Goal: Transaction & Acquisition: Purchase product/service

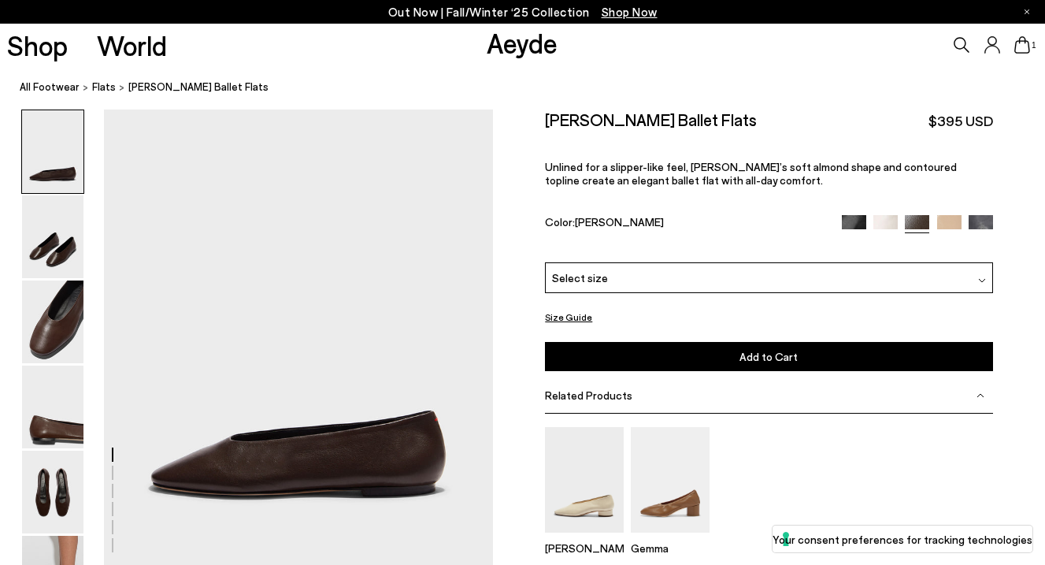
click at [854, 227] on img at bounding box center [854, 227] width 24 height 24
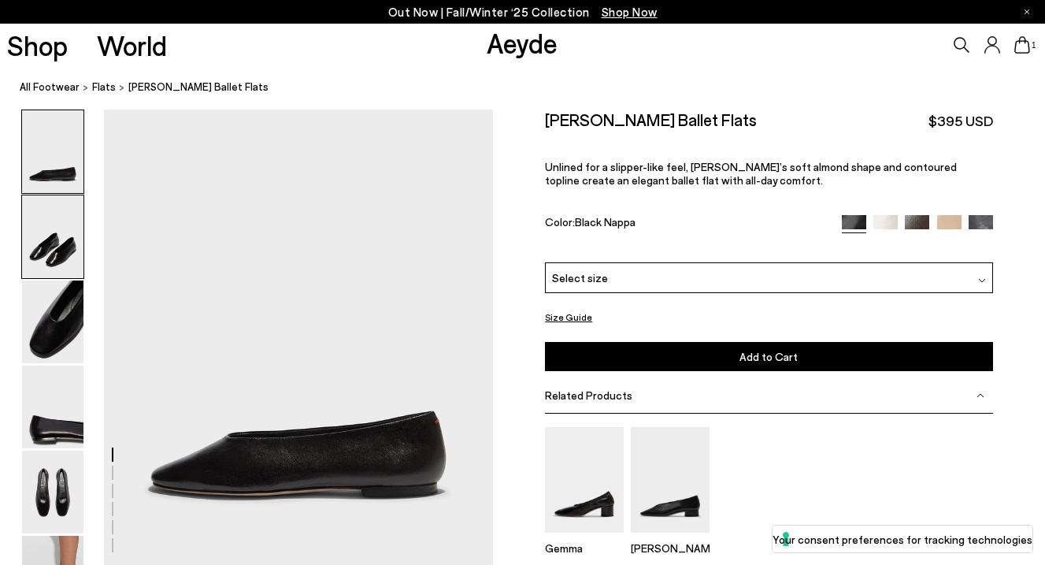
click at [54, 269] on img at bounding box center [52, 236] width 61 height 83
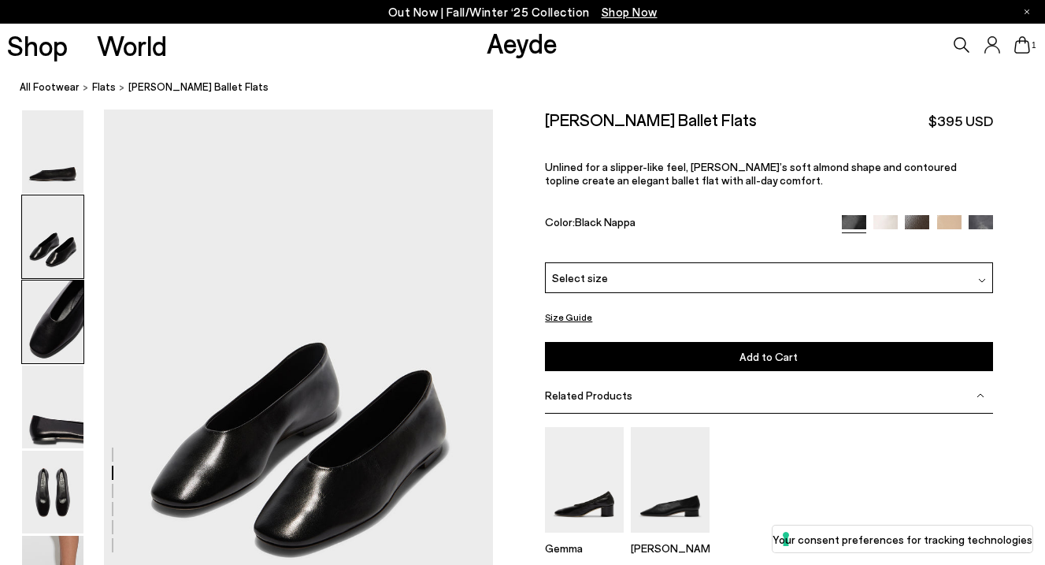
click at [60, 309] on img at bounding box center [52, 321] width 61 height 83
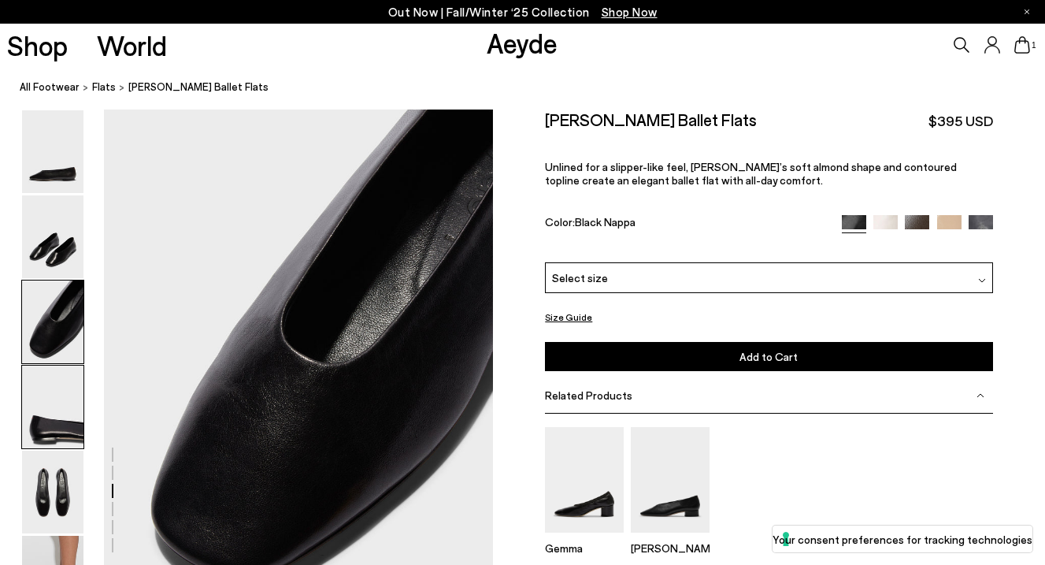
click at [70, 394] on img at bounding box center [52, 406] width 61 height 83
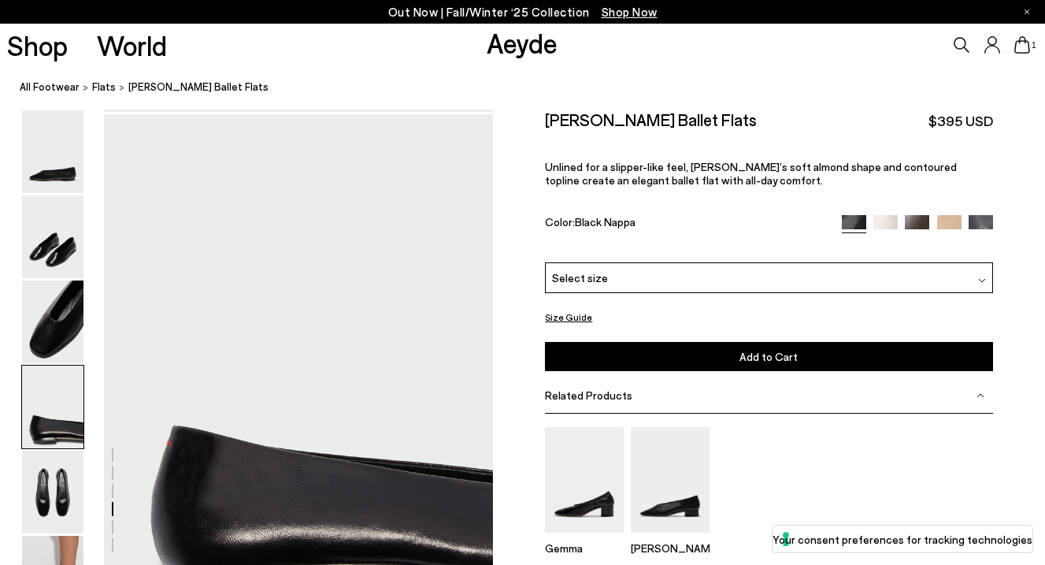
scroll to position [1501, 0]
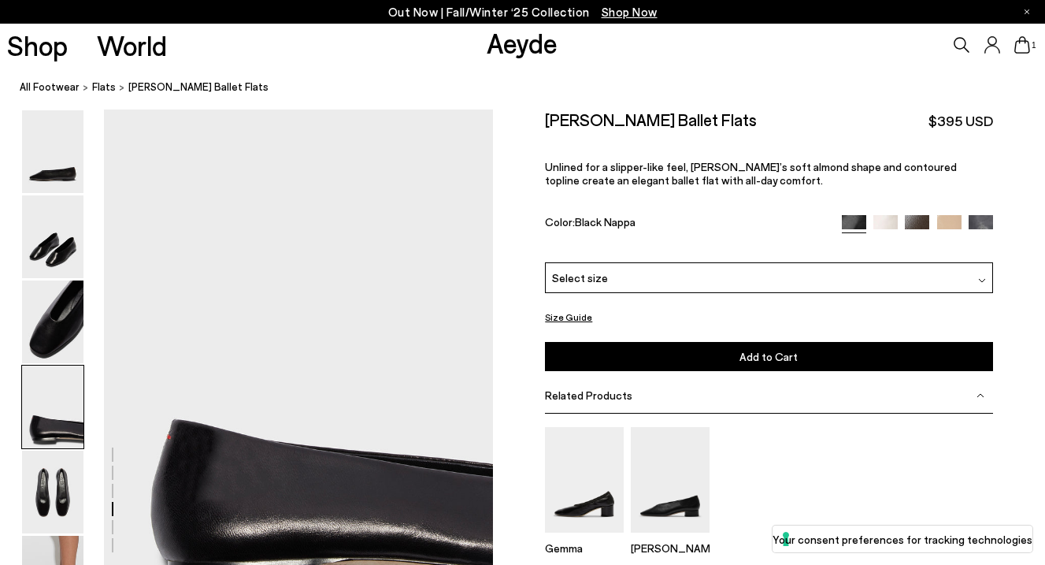
click at [673, 291] on div "Select size" at bounding box center [768, 277] width 447 height 31
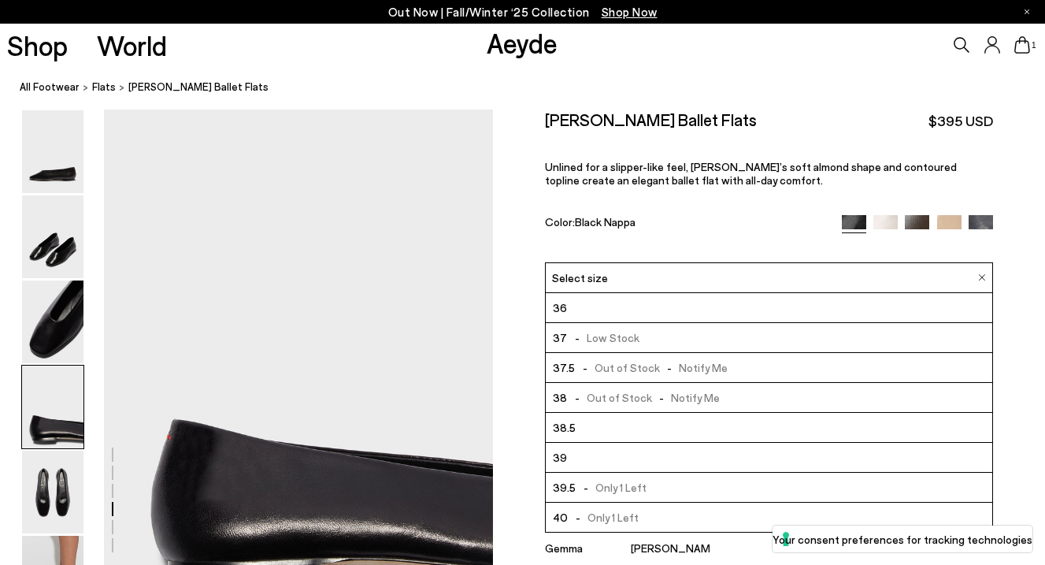
click at [660, 338] on li "37 - Low Stock" at bounding box center [769, 338] width 446 height 30
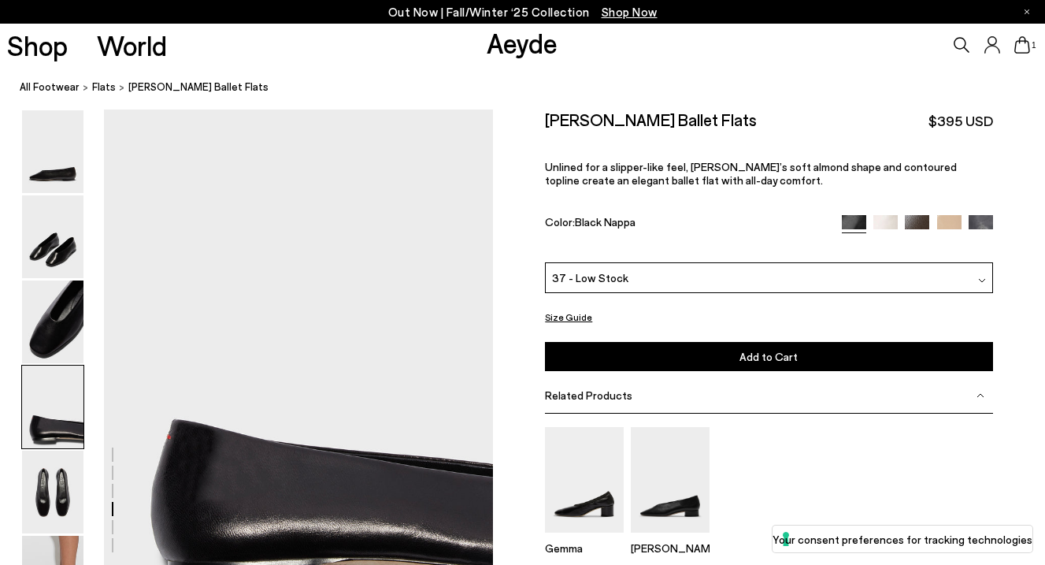
click at [1027, 45] on icon at bounding box center [1022, 44] width 16 height 17
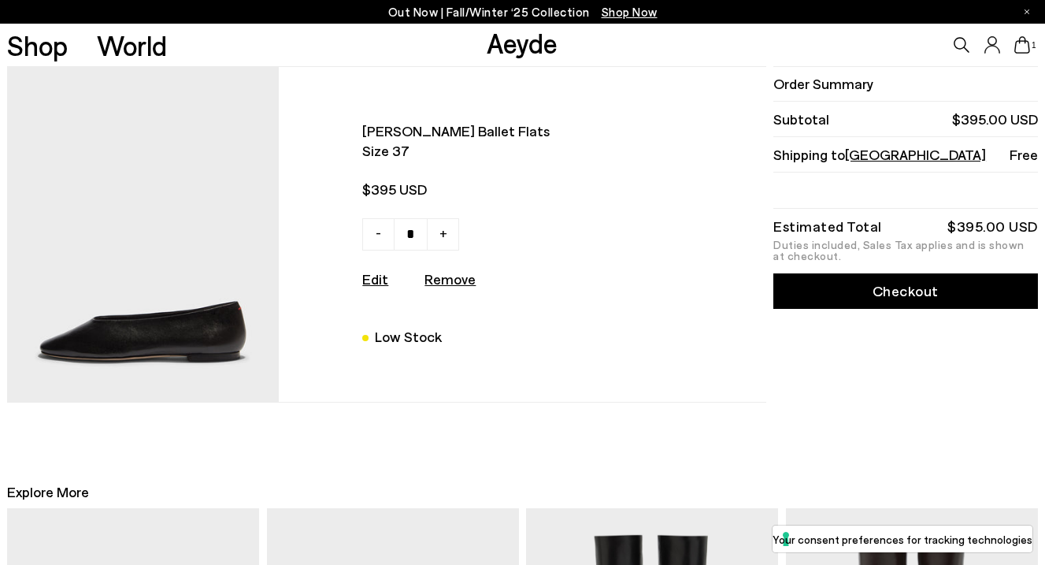
click at [899, 301] on link "Checkout" at bounding box center [905, 290] width 265 height 35
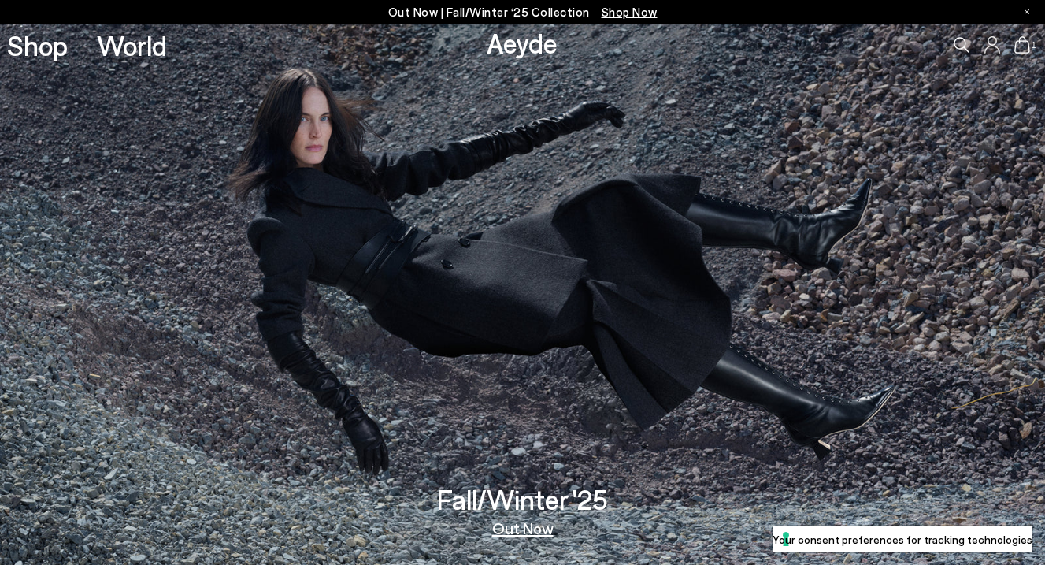
click at [1021, 41] on icon at bounding box center [1022, 44] width 16 height 17
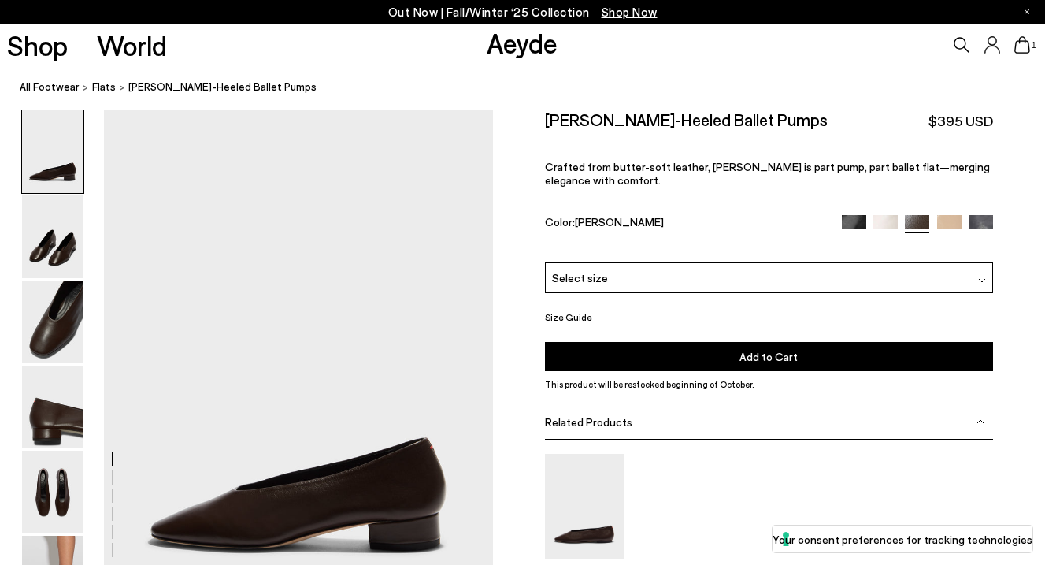
click at [540, 51] on link "Aeyde" at bounding box center [522, 42] width 71 height 33
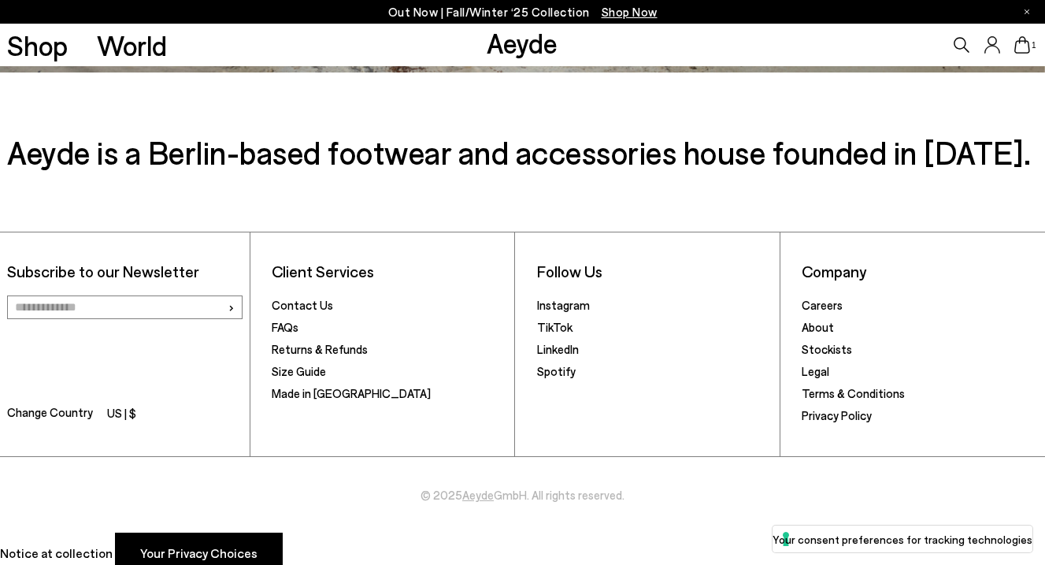
scroll to position [2514, 0]
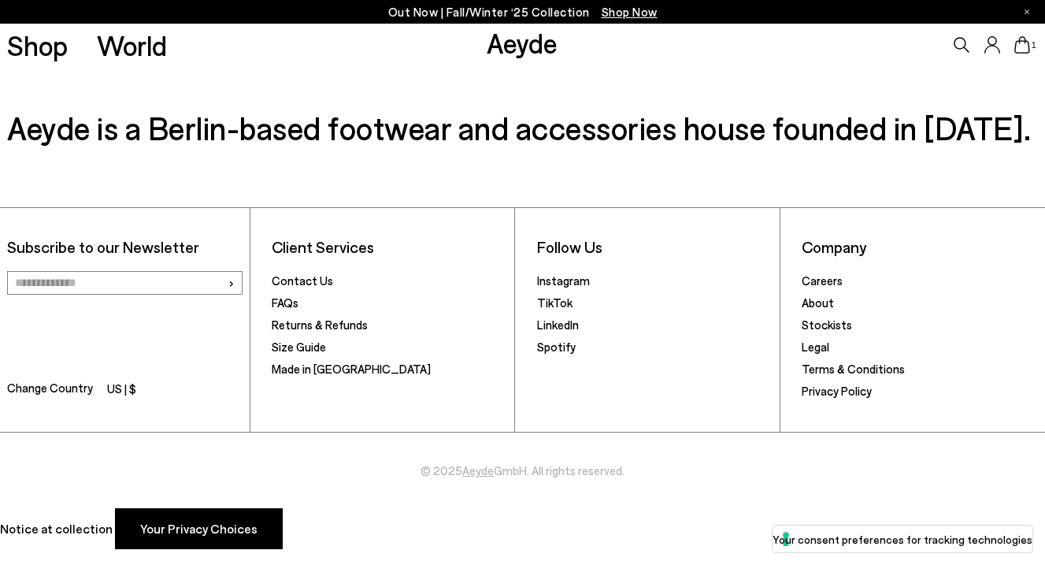
click at [1026, 47] on icon at bounding box center [1022, 44] width 16 height 17
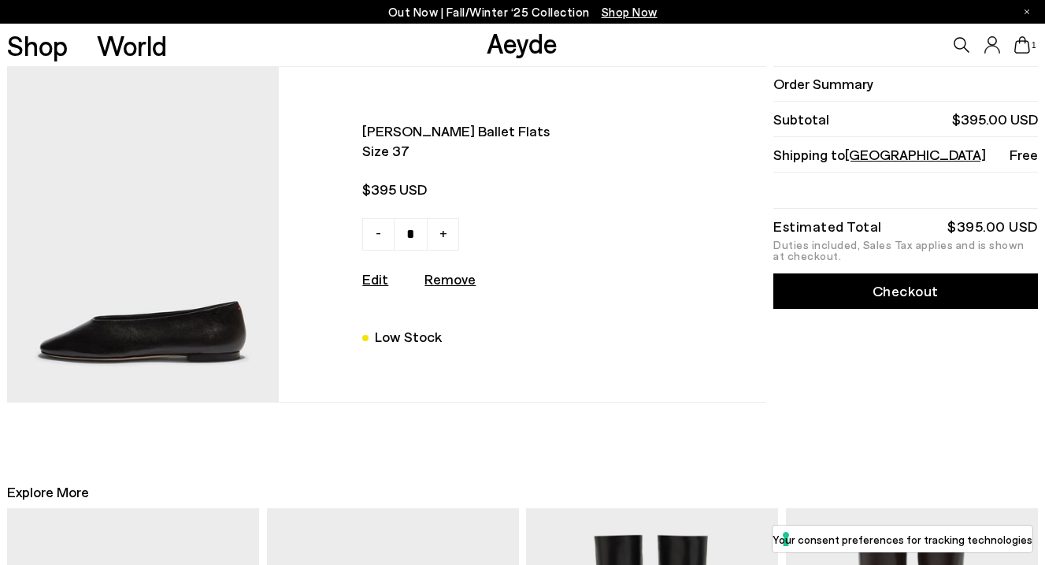
click at [197, 323] on img at bounding box center [143, 234] width 272 height 335
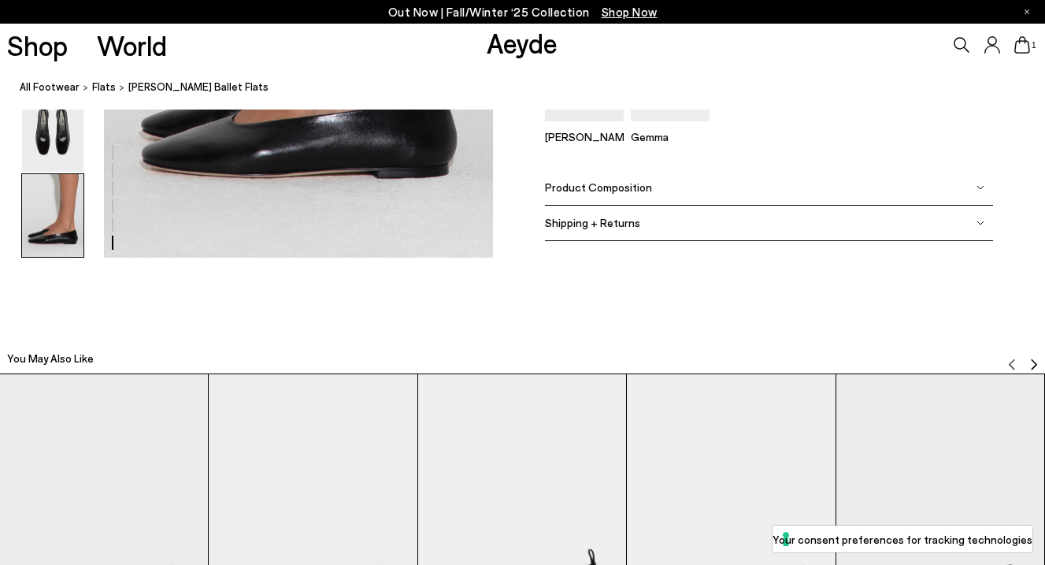
scroll to position [2878, 0]
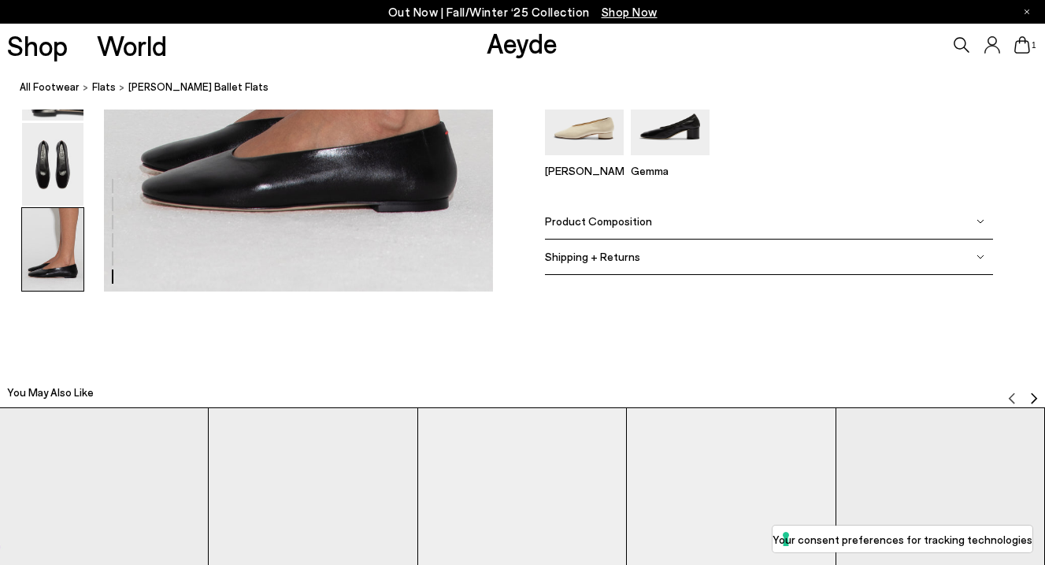
click at [636, 220] on span "Product Composition" at bounding box center [598, 220] width 107 height 13
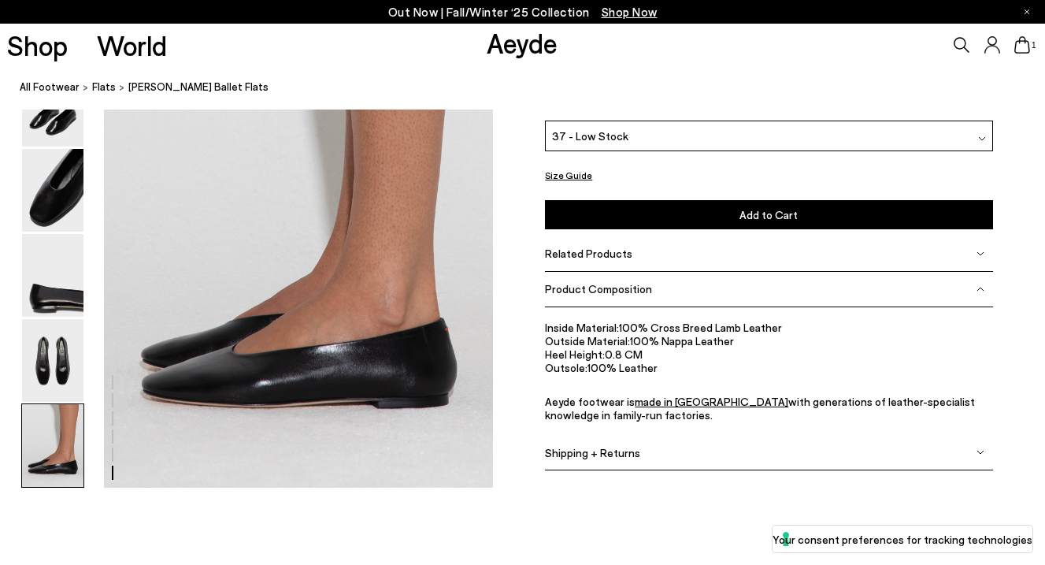
scroll to position [2578, 0]
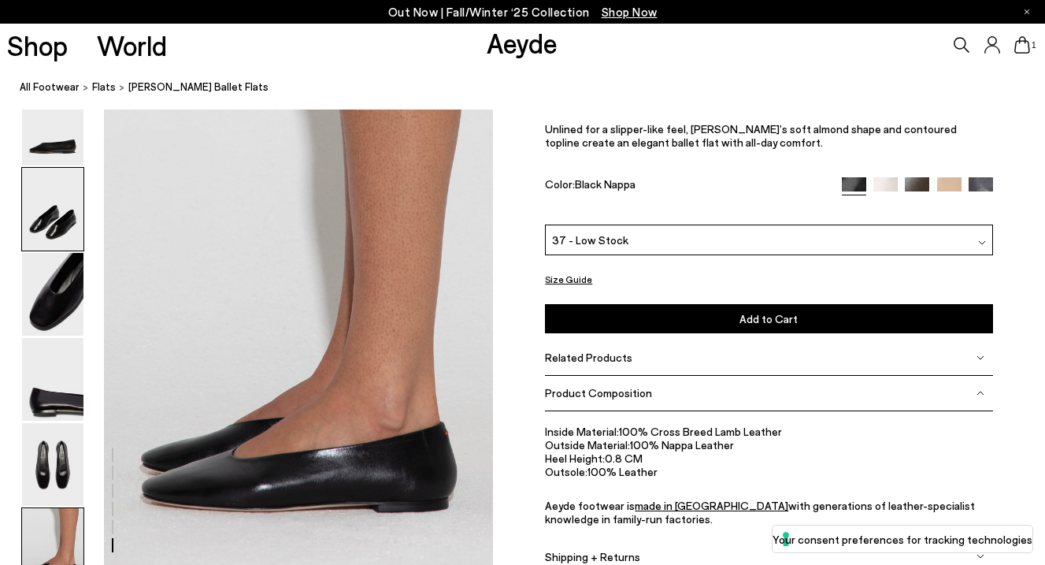
click at [57, 207] on img at bounding box center [52, 209] width 61 height 83
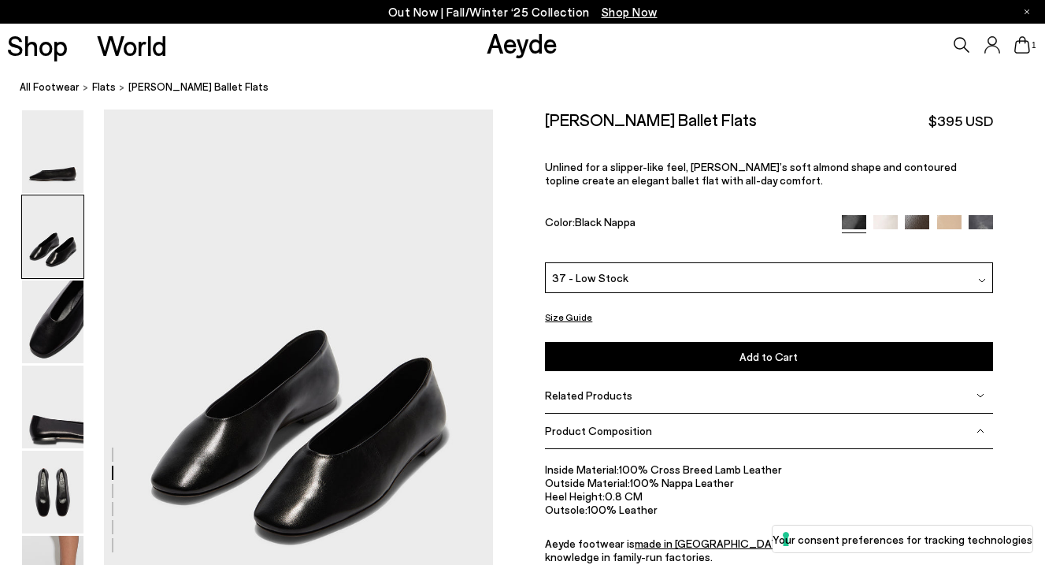
scroll to position [459, 0]
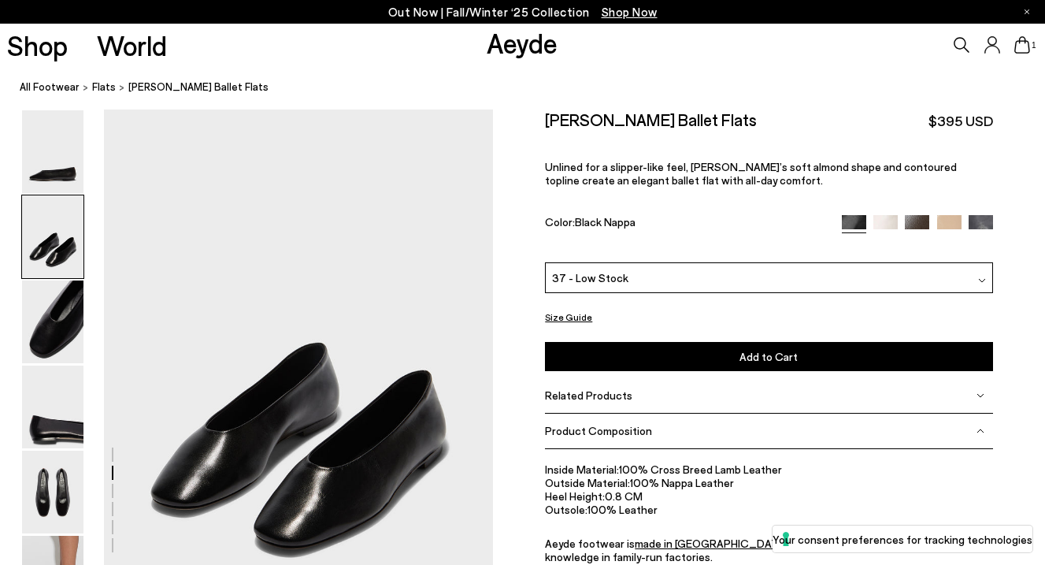
click at [60, 194] on div at bounding box center [52, 364] width 63 height 510
click at [64, 476] on img at bounding box center [52, 491] width 61 height 83
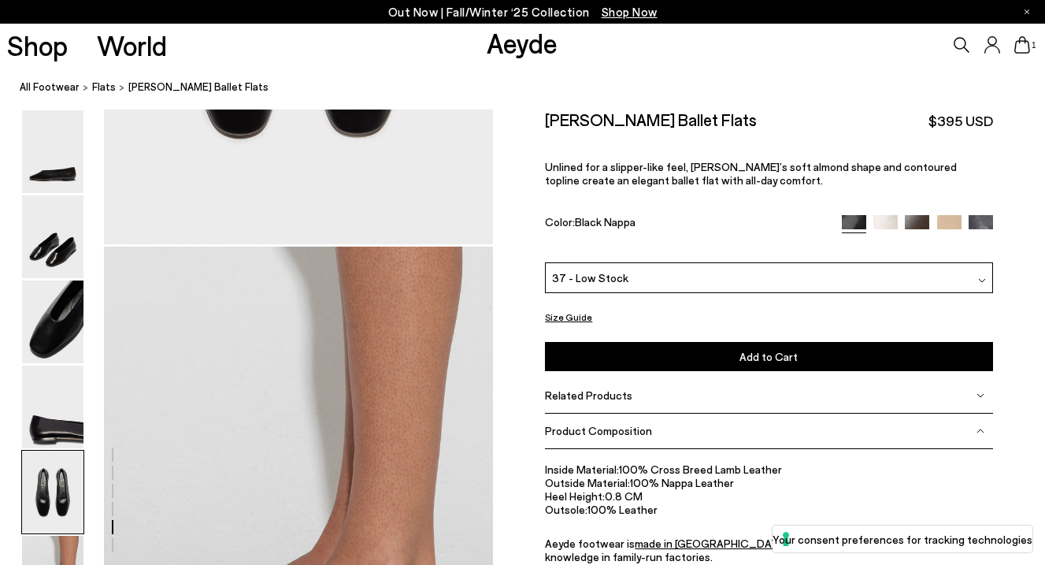
scroll to position [2877, 0]
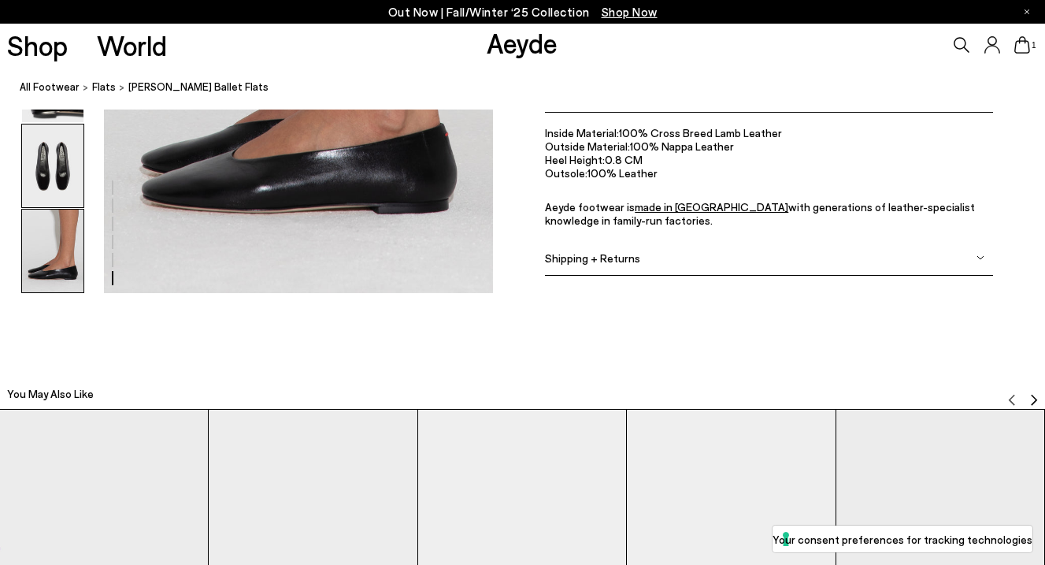
click at [59, 160] on img at bounding box center [52, 165] width 61 height 83
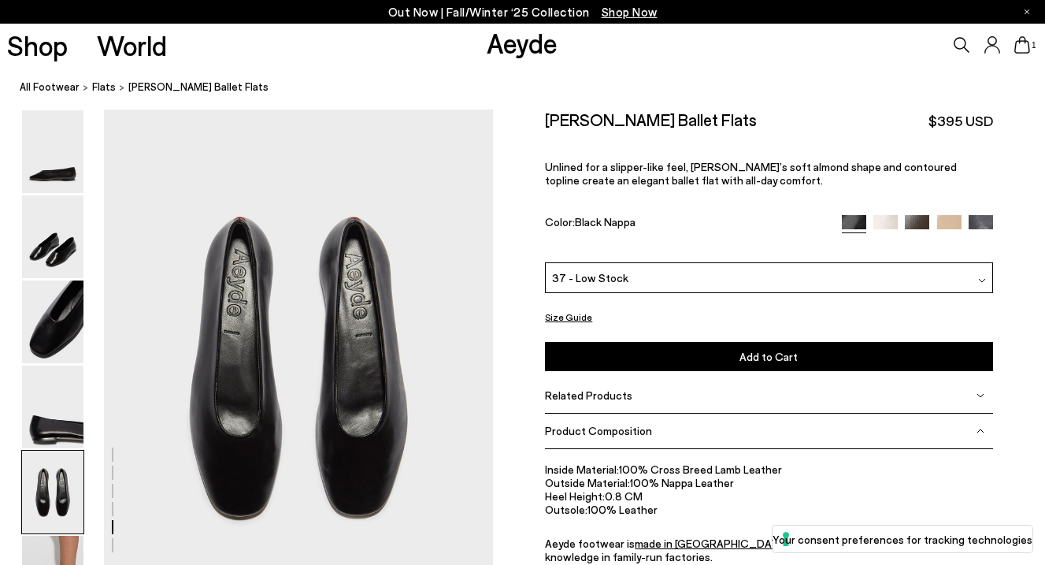
scroll to position [2022, 0]
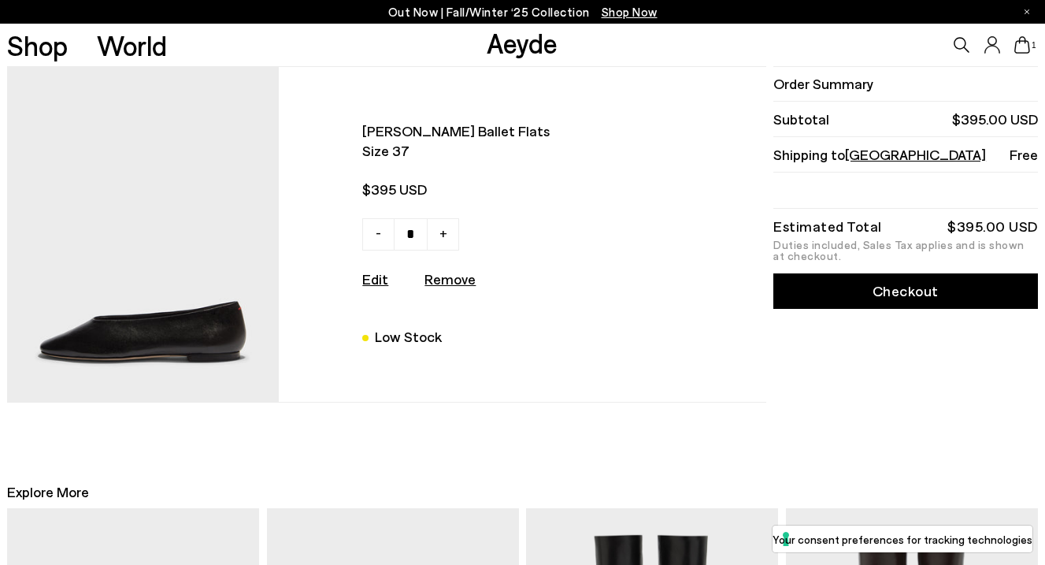
click at [192, 228] on img at bounding box center [143, 234] width 272 height 335
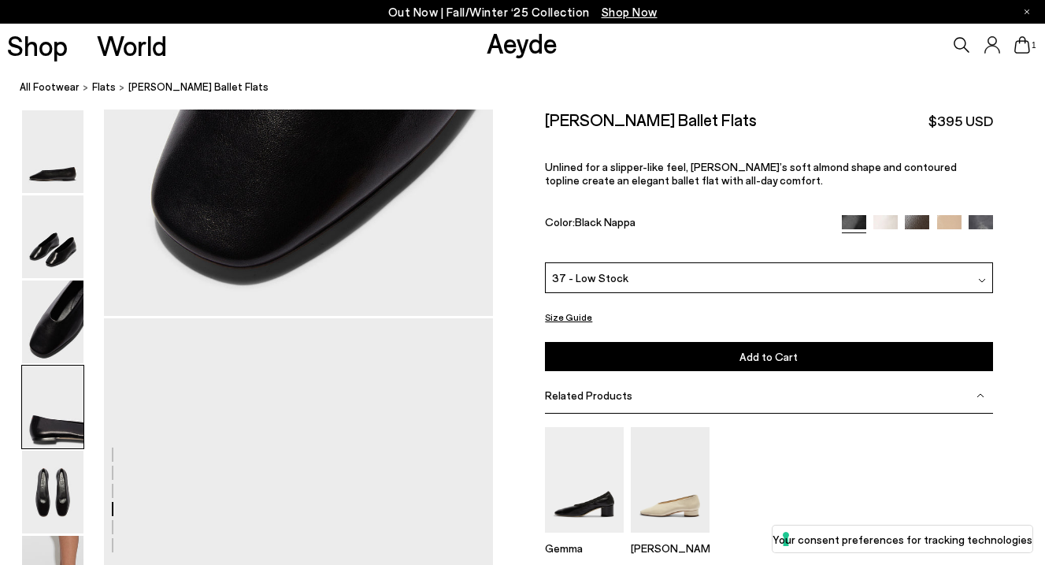
scroll to position [1746, 0]
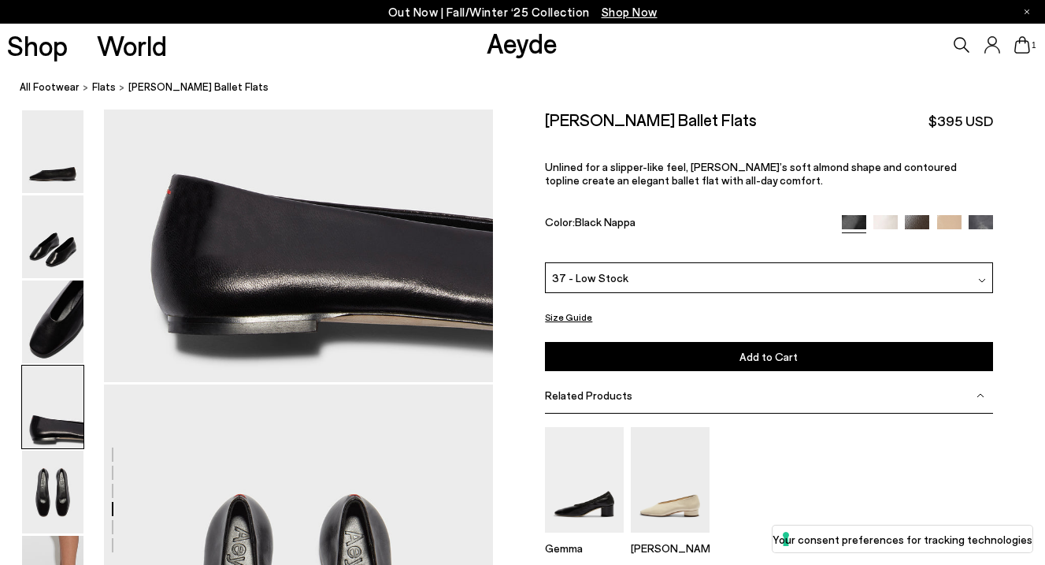
click at [1028, 46] on icon at bounding box center [1022, 44] width 16 height 17
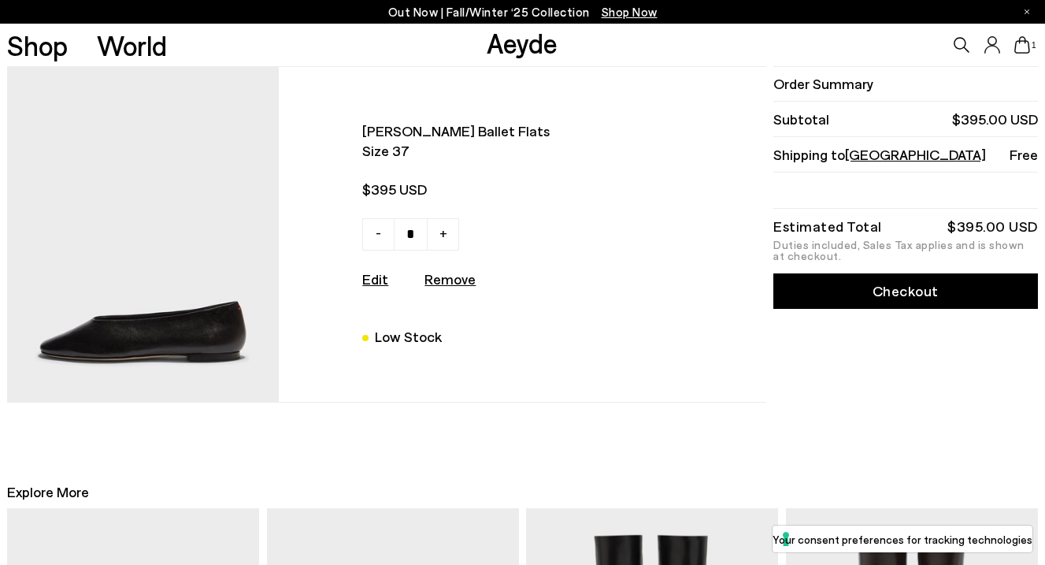
click at [913, 328] on div "Order Summary Subtotal $395.00 USD Shipping to United States Free Estimated Tot…" at bounding box center [904, 234] width 268 height 336
click at [910, 289] on link "Checkout" at bounding box center [905, 290] width 265 height 35
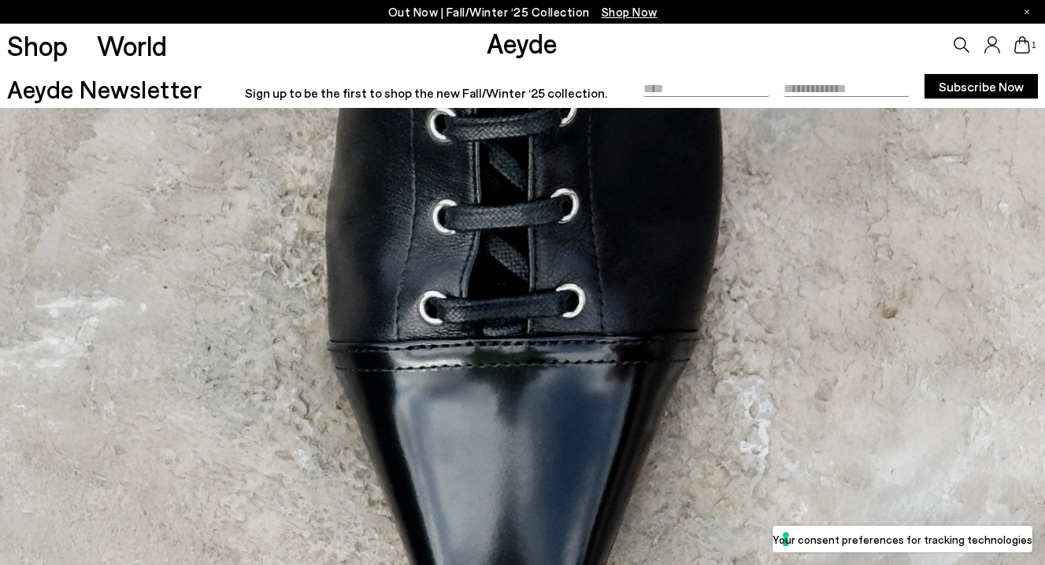
click at [709, 83] on input "text" at bounding box center [706, 85] width 126 height 24
type input "*******"
click at [810, 84] on input "email" at bounding box center [847, 85] width 126 height 24
type input "**********"
click at [971, 91] on button "Subscribe Now" at bounding box center [981, 86] width 113 height 26
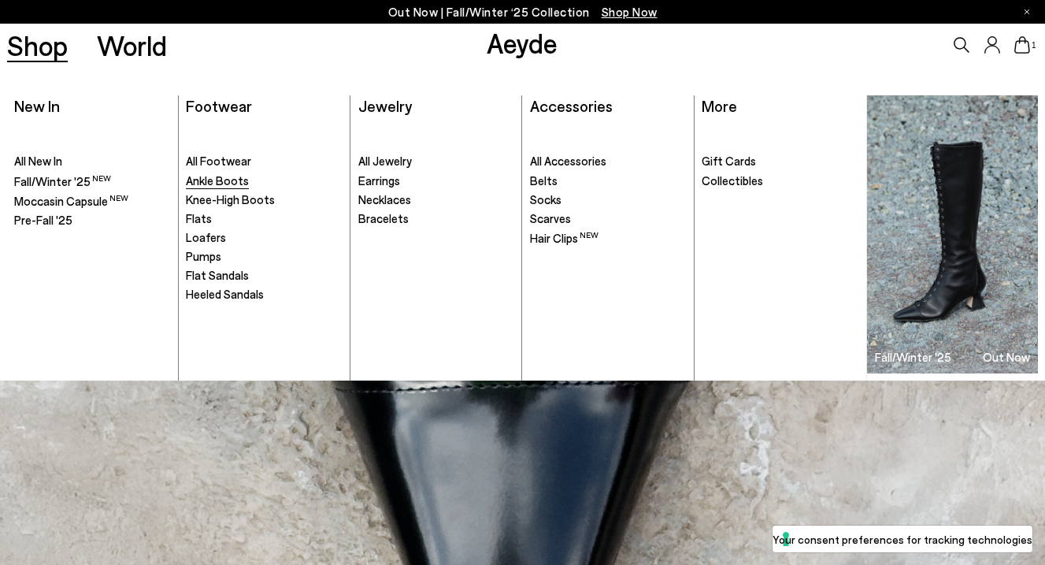
click at [235, 179] on span "Ankle Boots" at bounding box center [217, 180] width 63 height 14
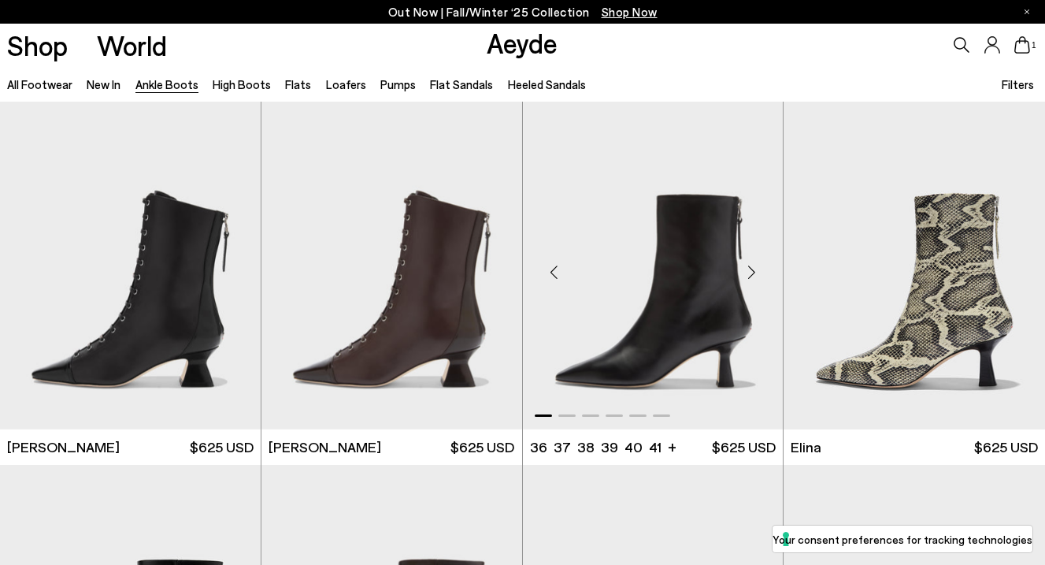
click at [752, 282] on div "Next slide" at bounding box center [751, 271] width 47 height 47
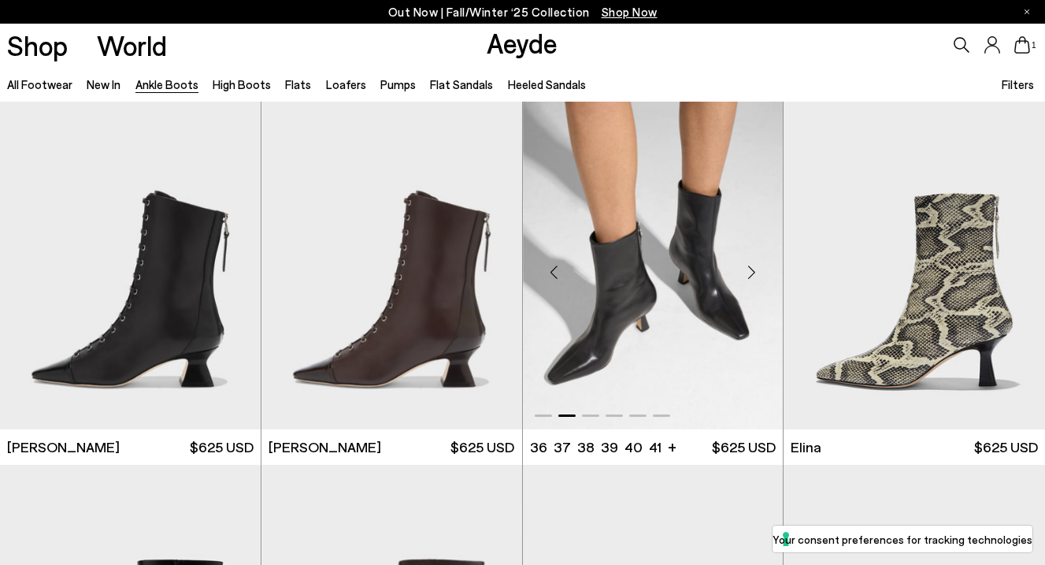
click at [751, 274] on div "Next slide" at bounding box center [751, 271] width 47 height 47
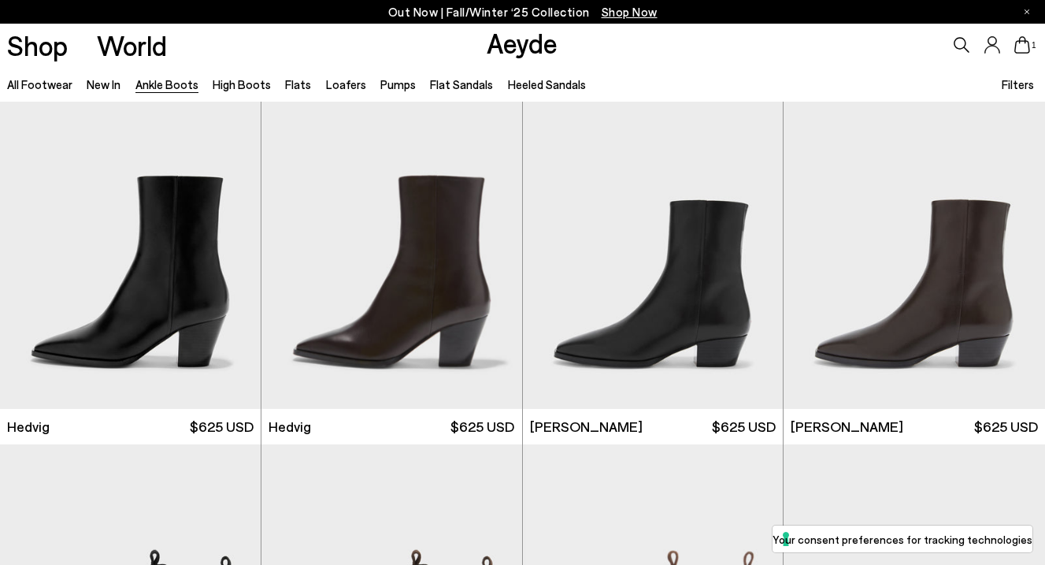
scroll to position [375, 0]
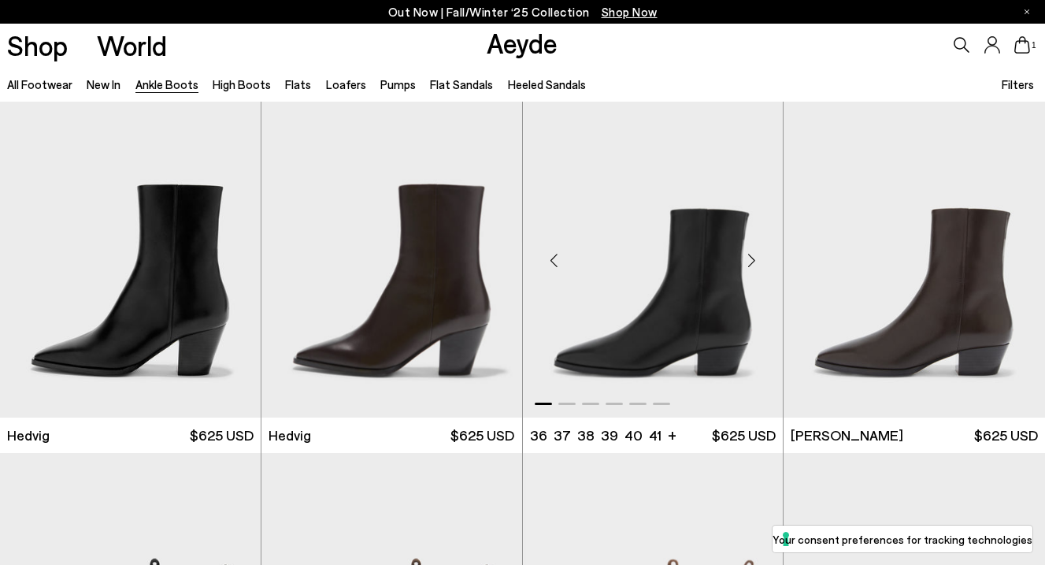
click at [754, 258] on div "Next slide" at bounding box center [751, 259] width 47 height 47
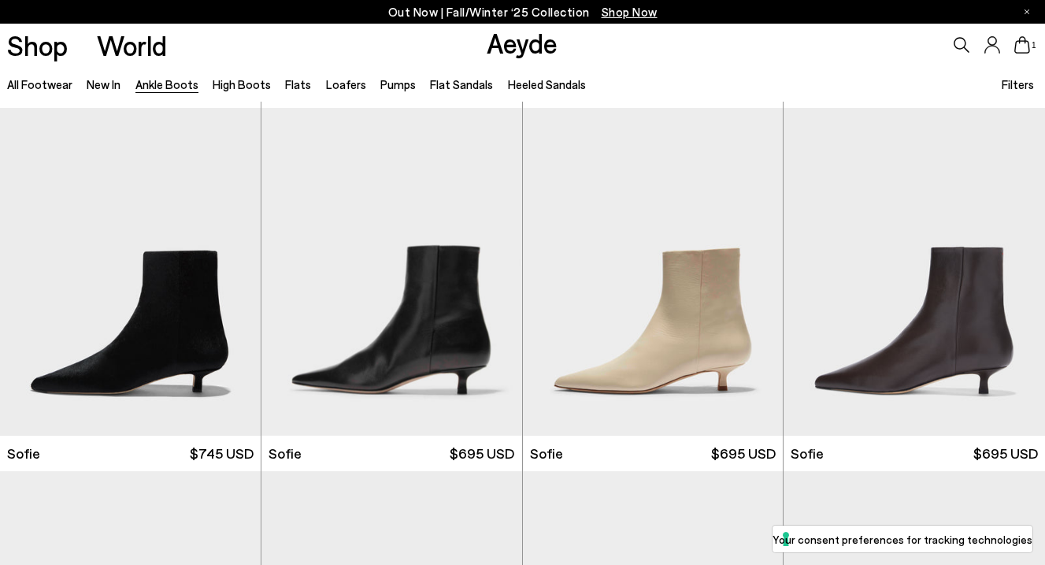
scroll to position [1081, 0]
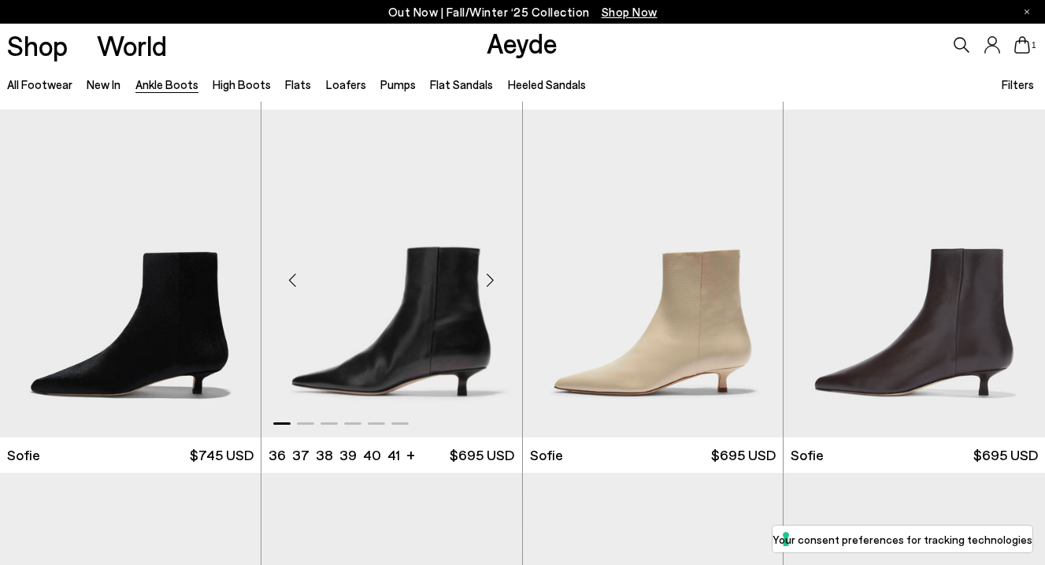
click at [494, 276] on div "Next slide" at bounding box center [490, 279] width 47 height 47
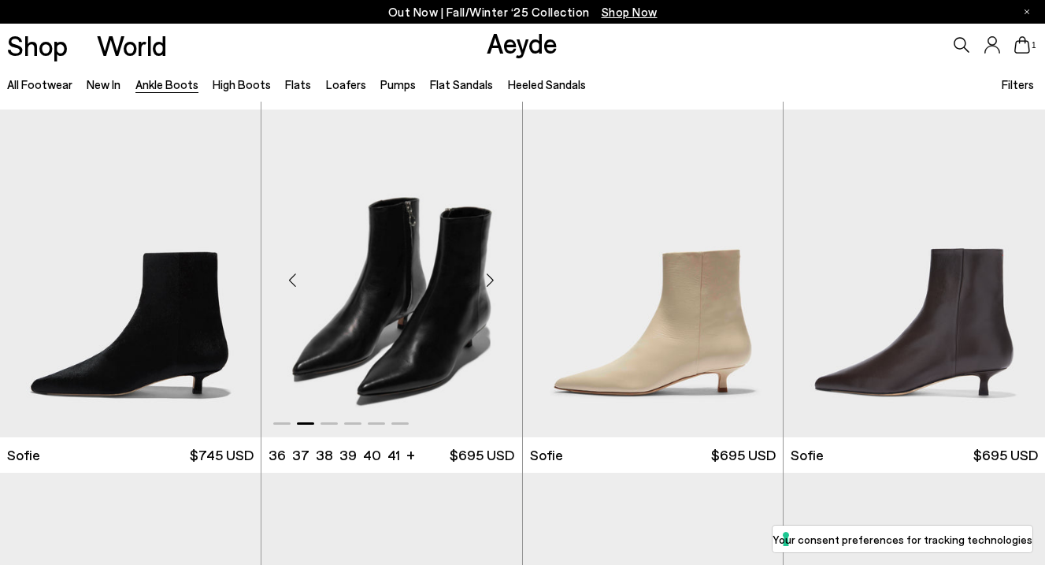
click at [493, 276] on div "Next slide" at bounding box center [490, 279] width 47 height 47
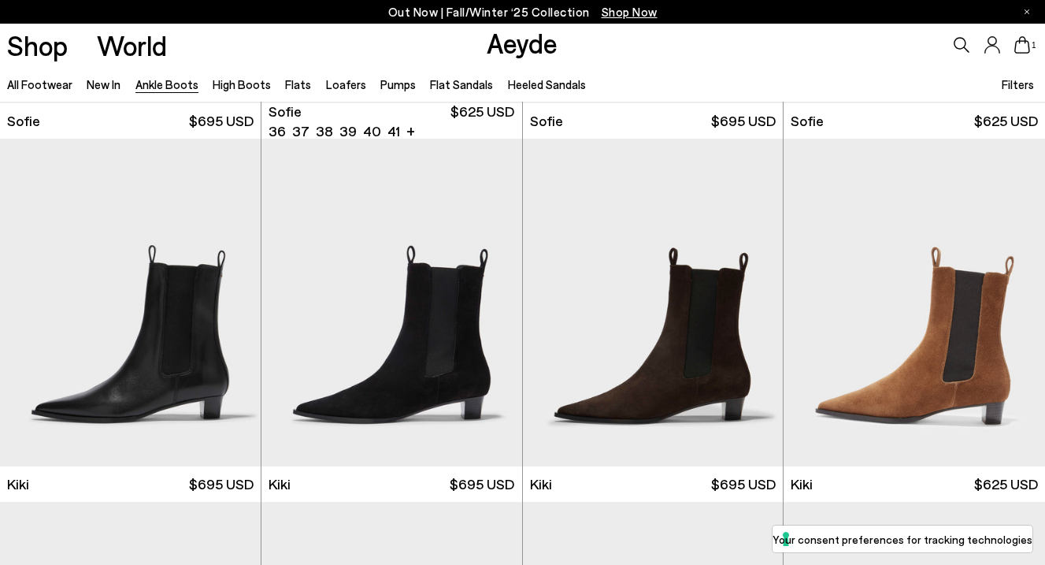
scroll to position [1896, 0]
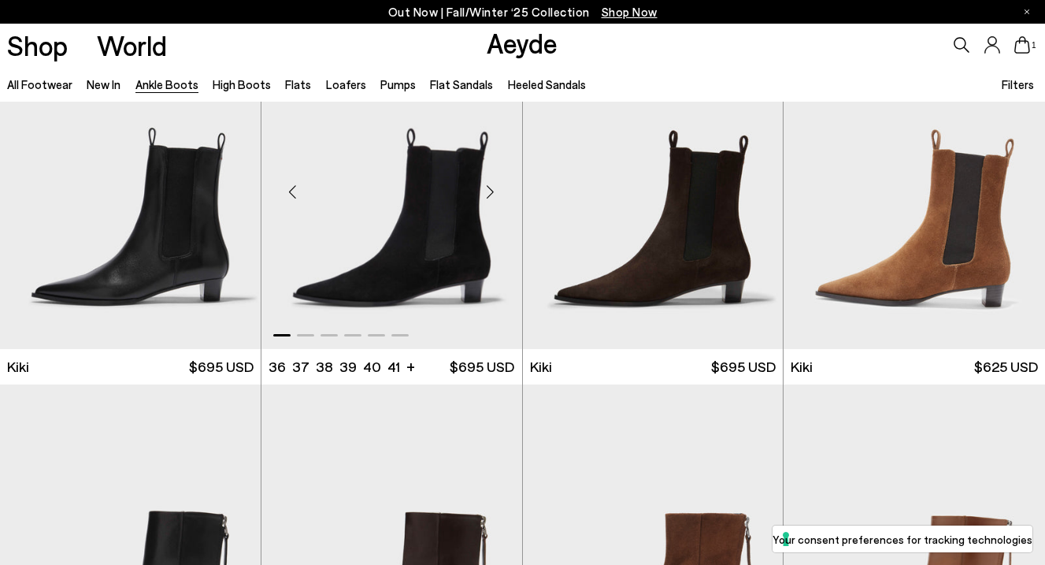
click at [489, 186] on div "Next slide" at bounding box center [490, 191] width 47 height 47
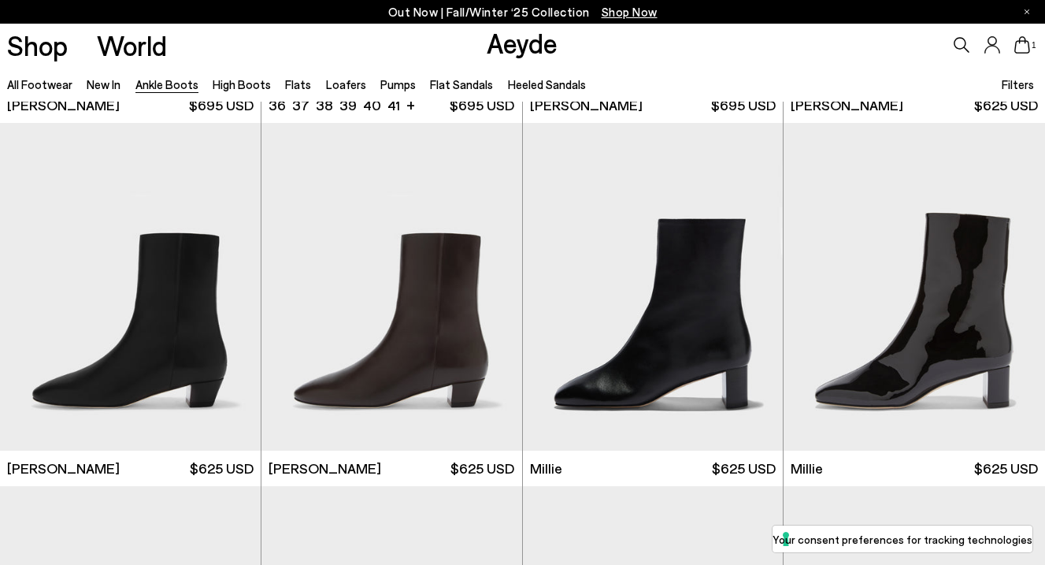
scroll to position [2566, 0]
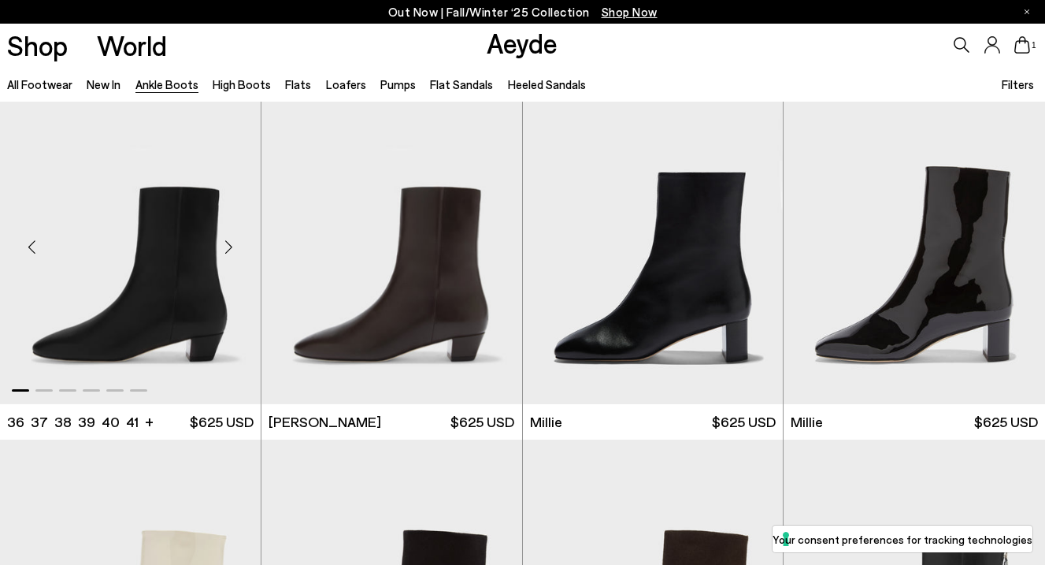
click at [230, 244] on div "Next slide" at bounding box center [229, 246] width 47 height 47
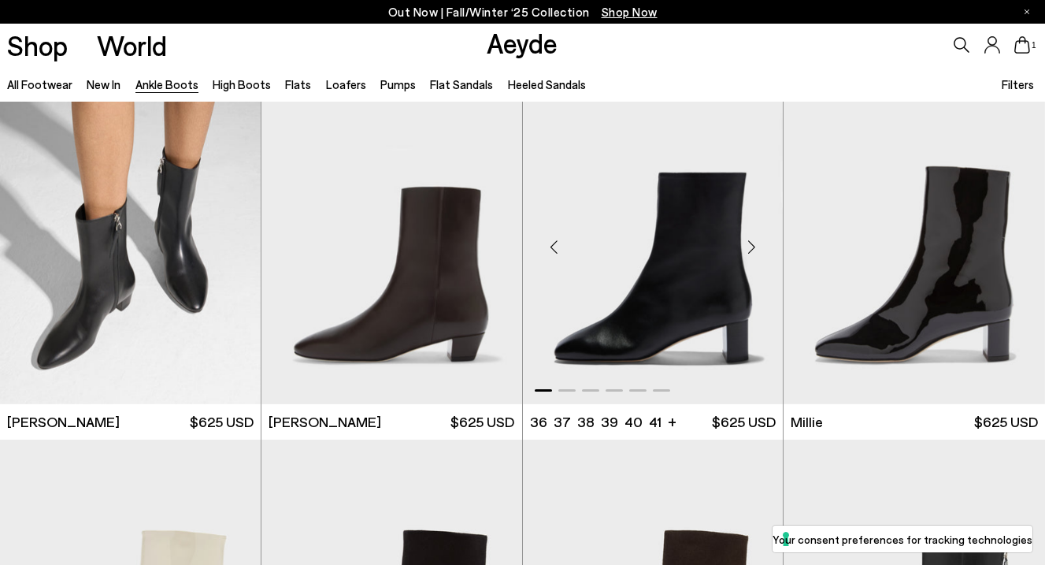
click at [755, 248] on div "Next slide" at bounding box center [751, 246] width 47 height 47
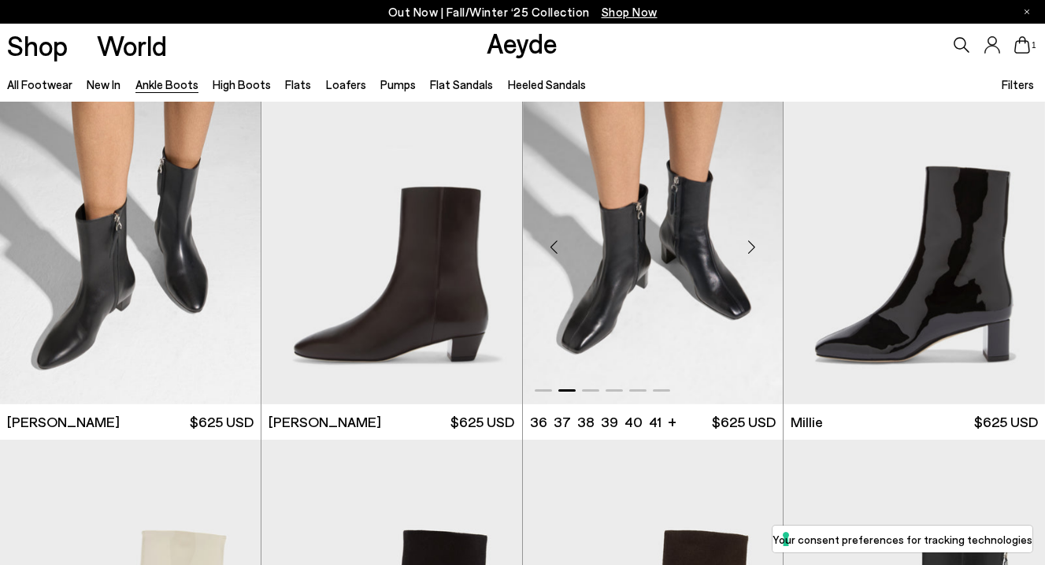
click at [752, 246] on div "Next slide" at bounding box center [751, 246] width 47 height 47
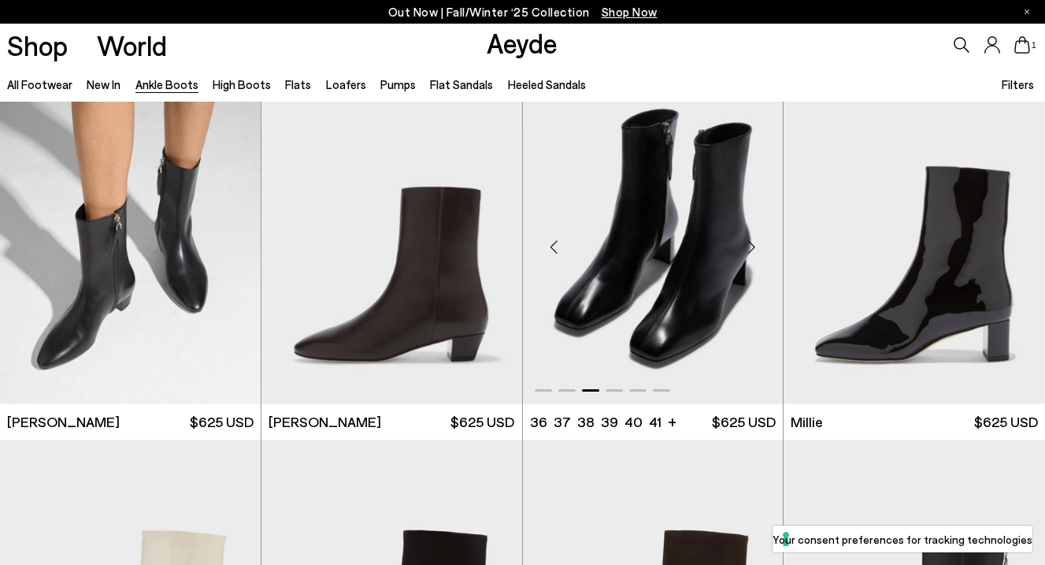
click at [752, 246] on div "Next slide" at bounding box center [751, 246] width 47 height 47
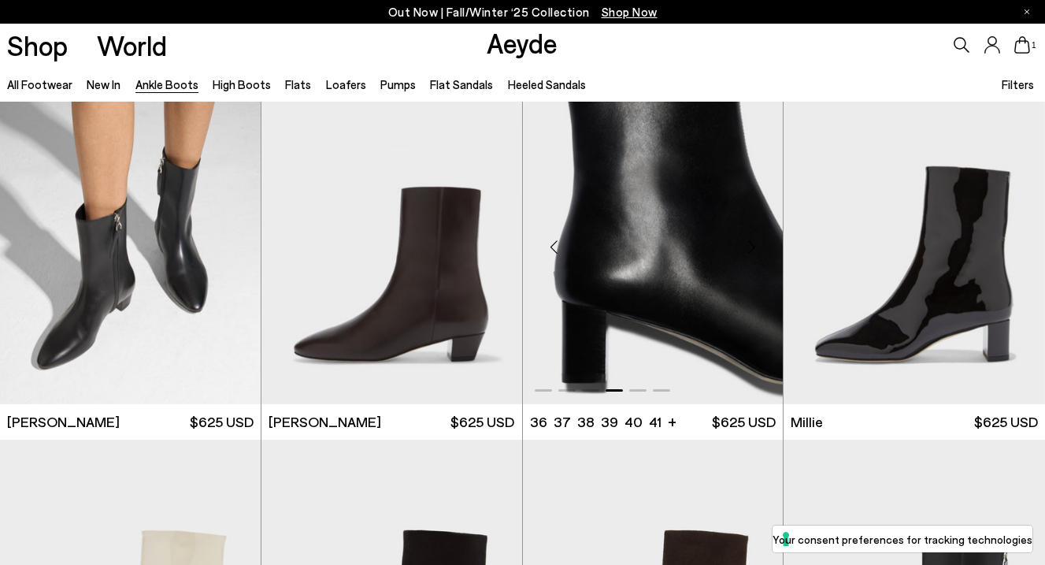
click at [752, 246] on div "Next slide" at bounding box center [751, 246] width 47 height 47
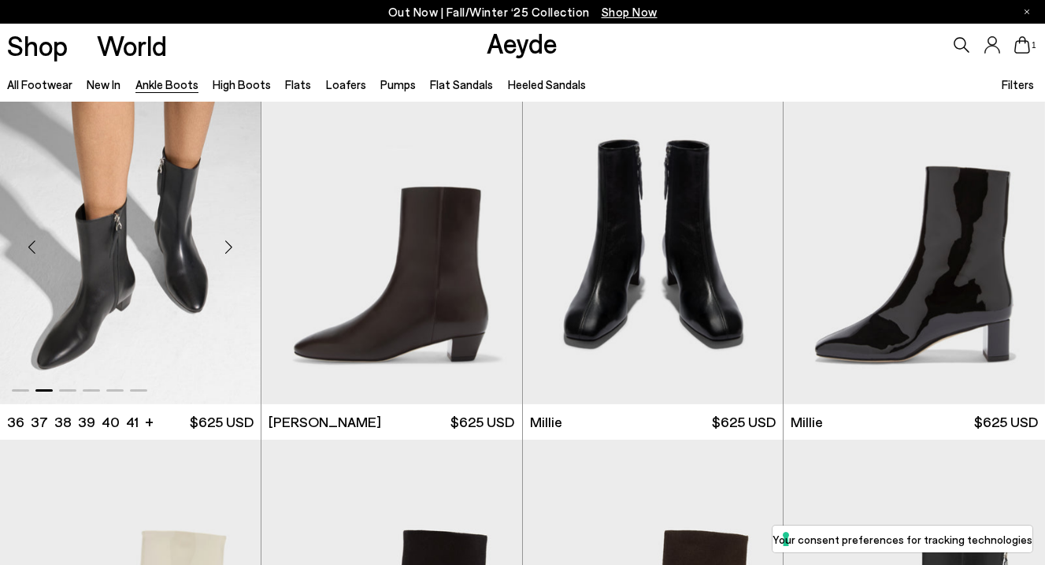
click at [234, 252] on div "Next slide" at bounding box center [229, 246] width 47 height 47
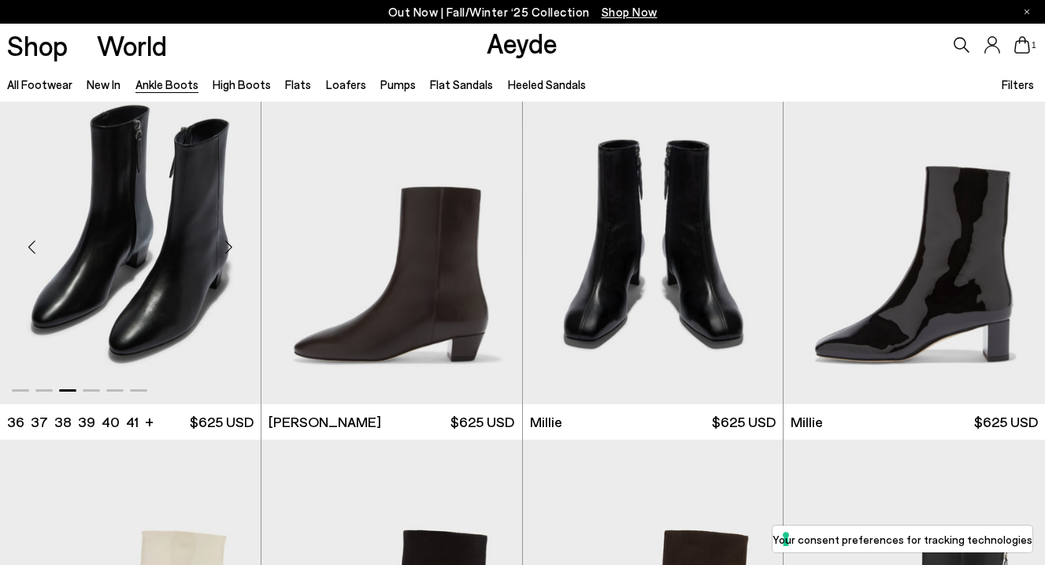
click at [230, 248] on div "Next slide" at bounding box center [229, 246] width 47 height 47
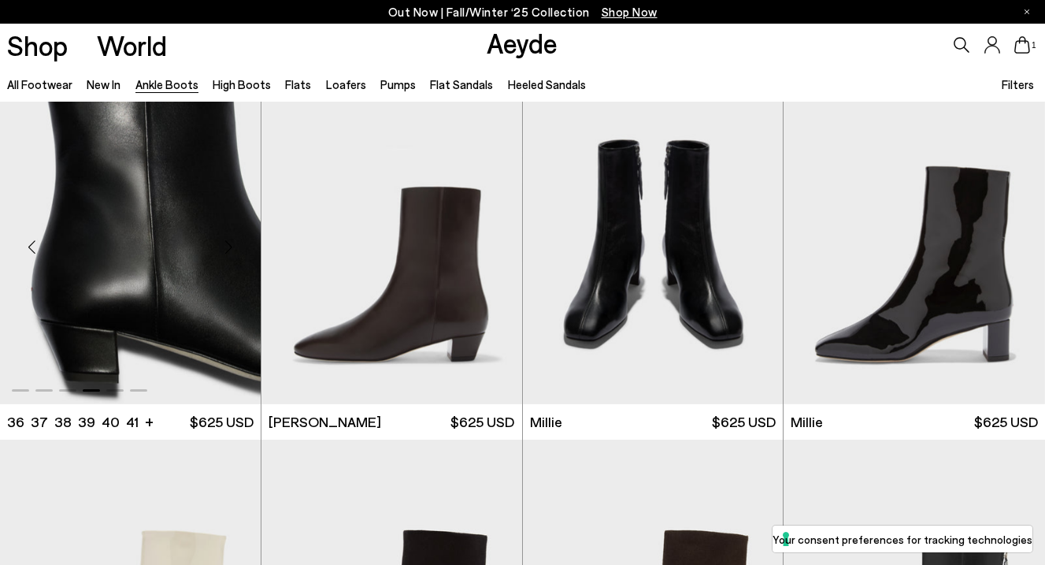
click at [230, 248] on div "Next slide" at bounding box center [229, 246] width 47 height 47
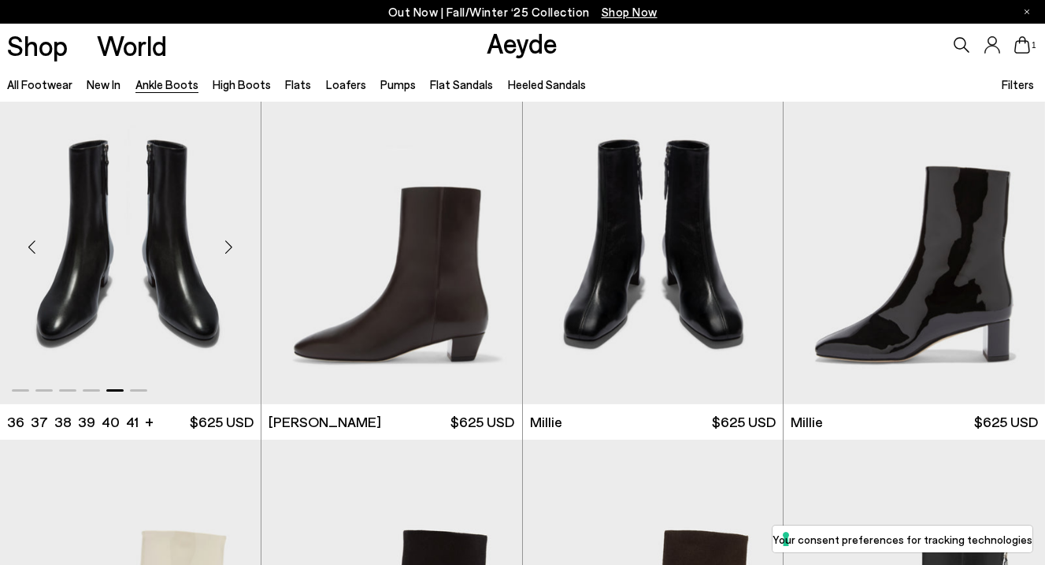
click at [230, 248] on div "Next slide" at bounding box center [229, 246] width 47 height 47
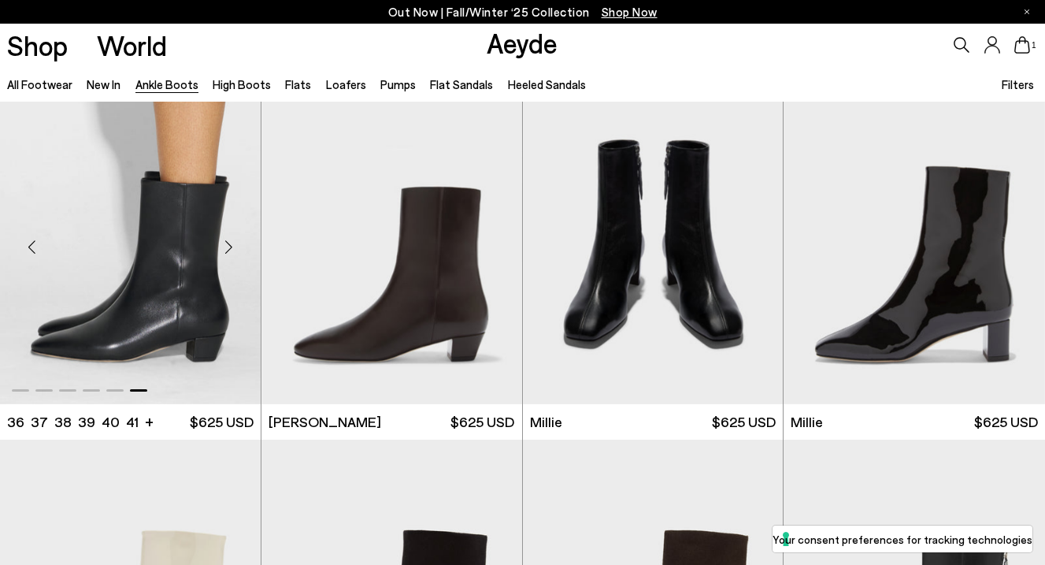
click at [230, 248] on div "Next slide" at bounding box center [229, 246] width 47 height 47
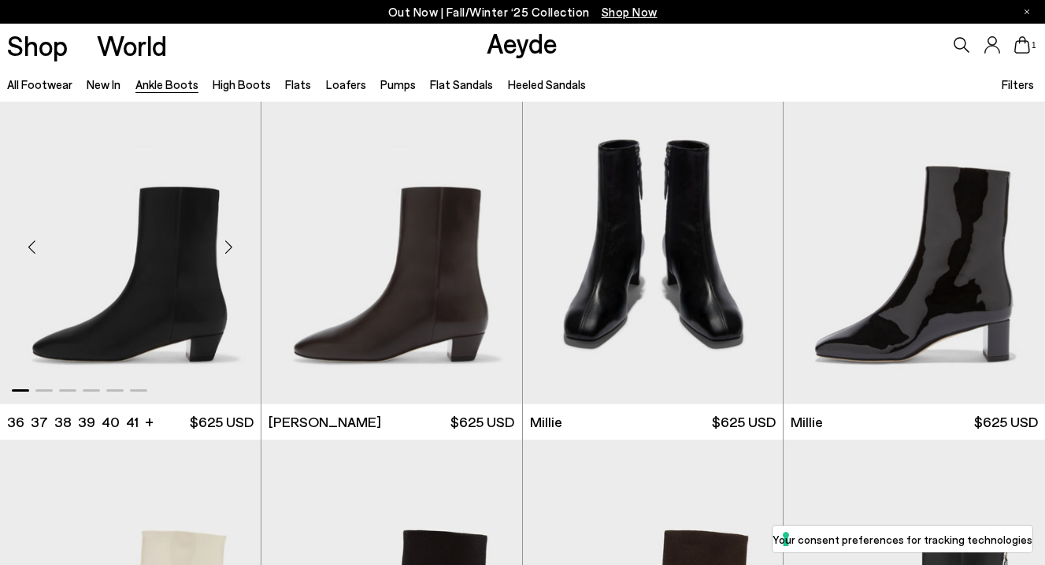
click at [230, 248] on div "Next slide" at bounding box center [229, 246] width 47 height 47
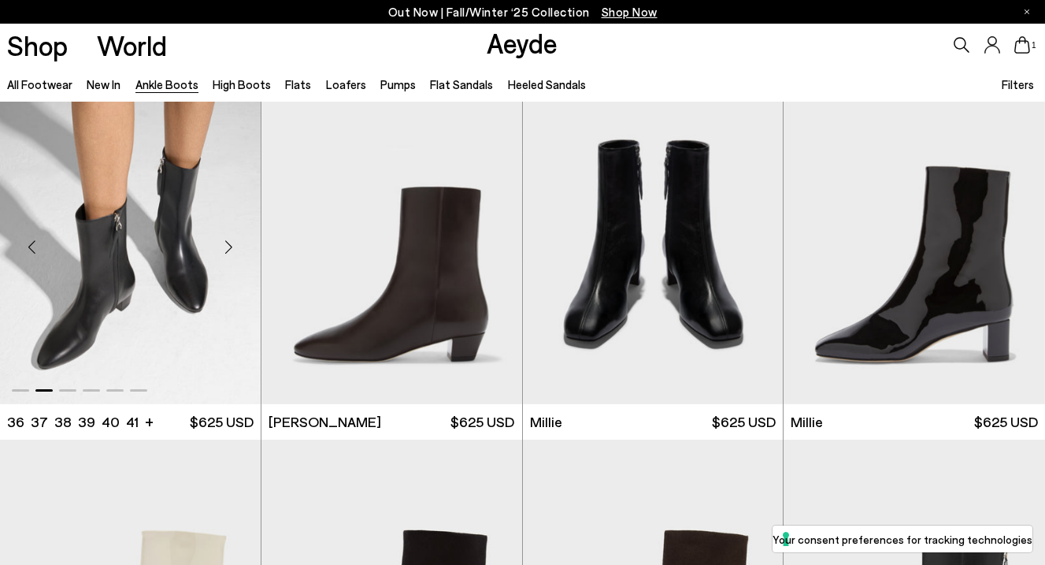
click at [193, 323] on img "2 / 6" at bounding box center [130, 240] width 261 height 328
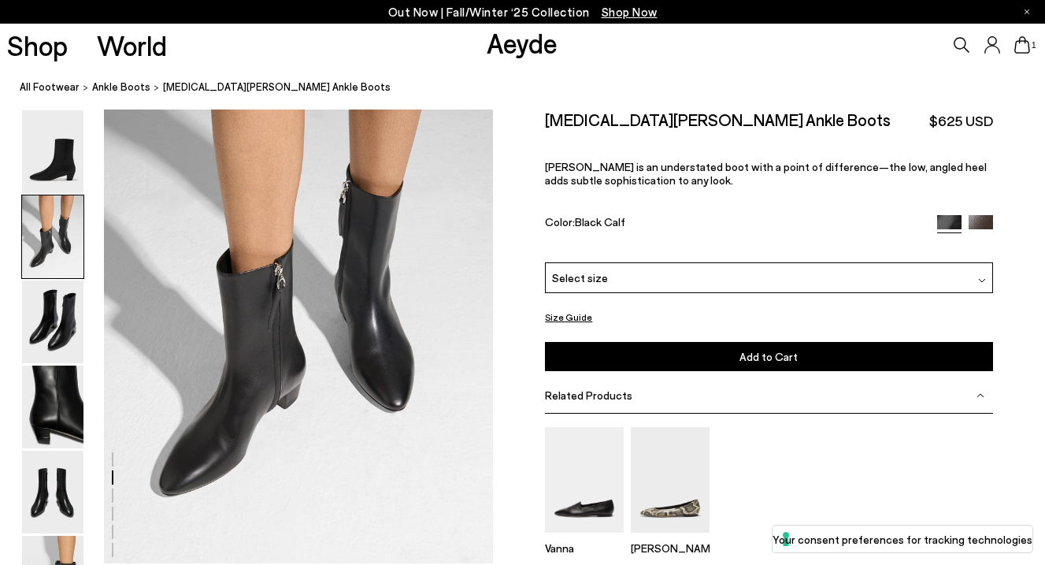
scroll to position [1110, 0]
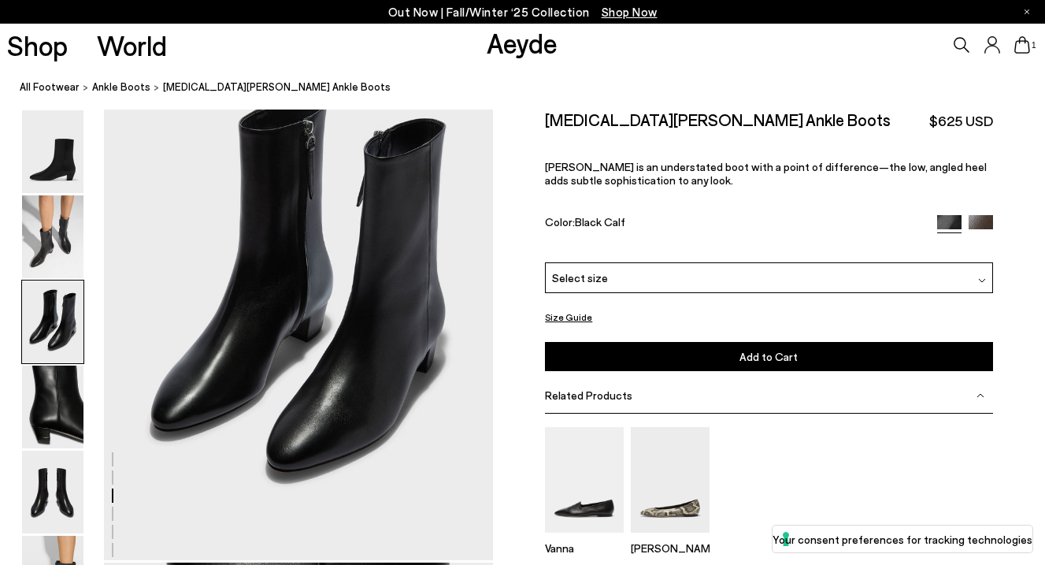
click at [603, 274] on div "Select size" at bounding box center [768, 277] width 447 height 31
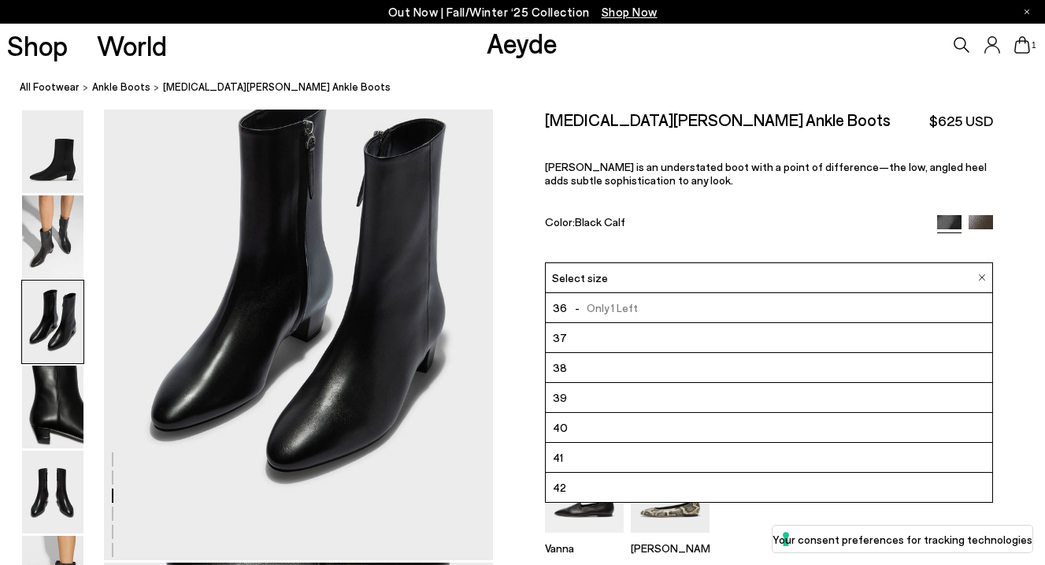
click at [722, 221] on div "Color: Black Calf" at bounding box center [733, 224] width 377 height 18
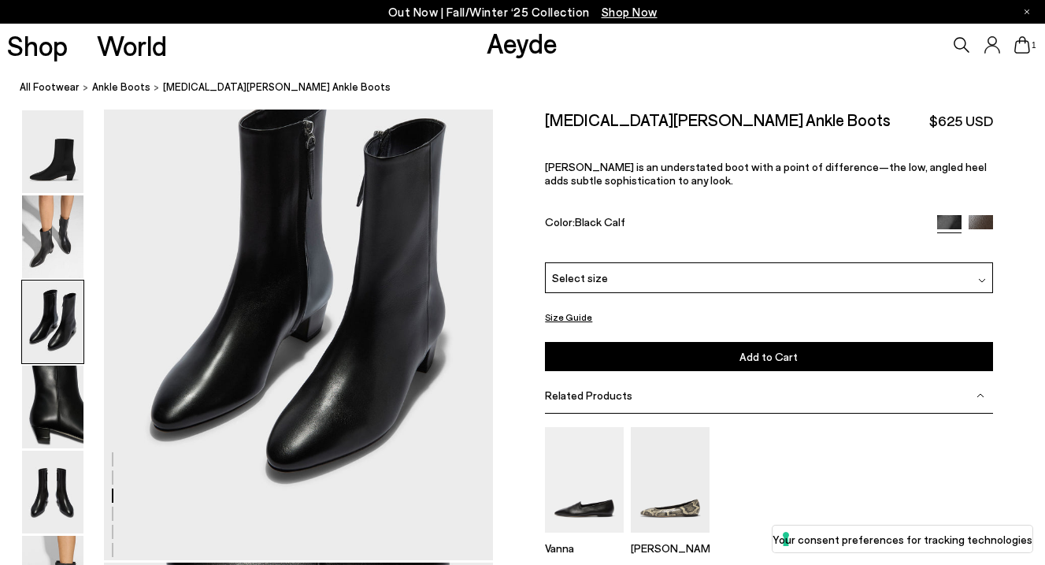
click at [571, 317] on button "Size Guide" at bounding box center [568, 317] width 47 height 20
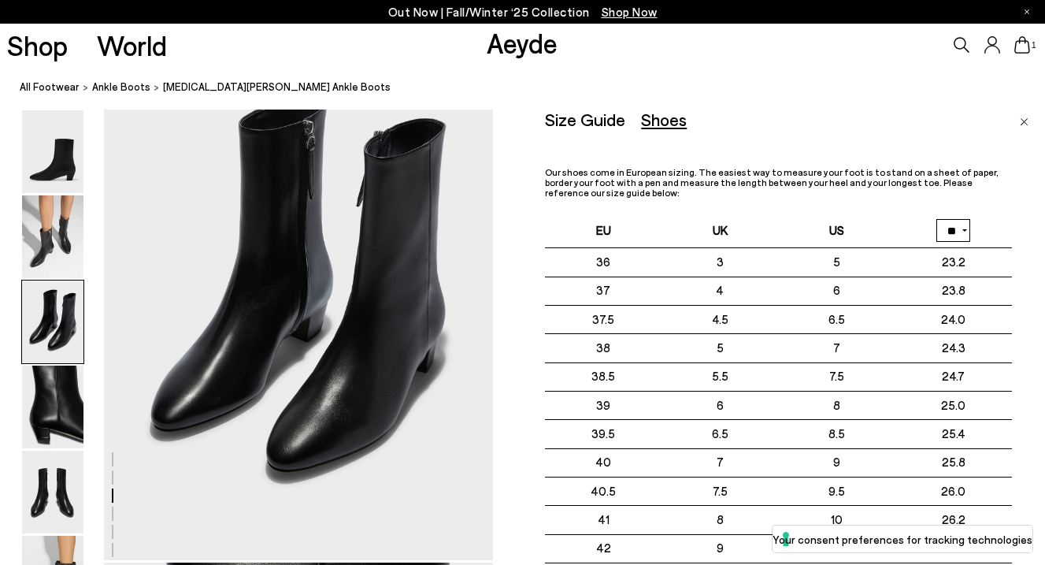
click at [1027, 119] on img "Close" at bounding box center [1024, 122] width 9 height 8
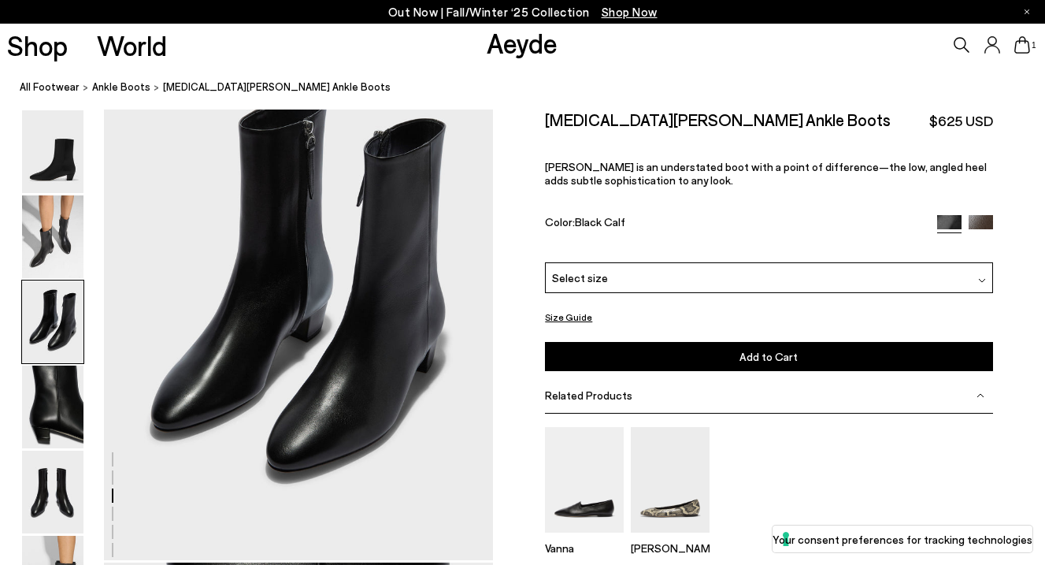
click at [661, 280] on div "Select size" at bounding box center [768, 277] width 447 height 31
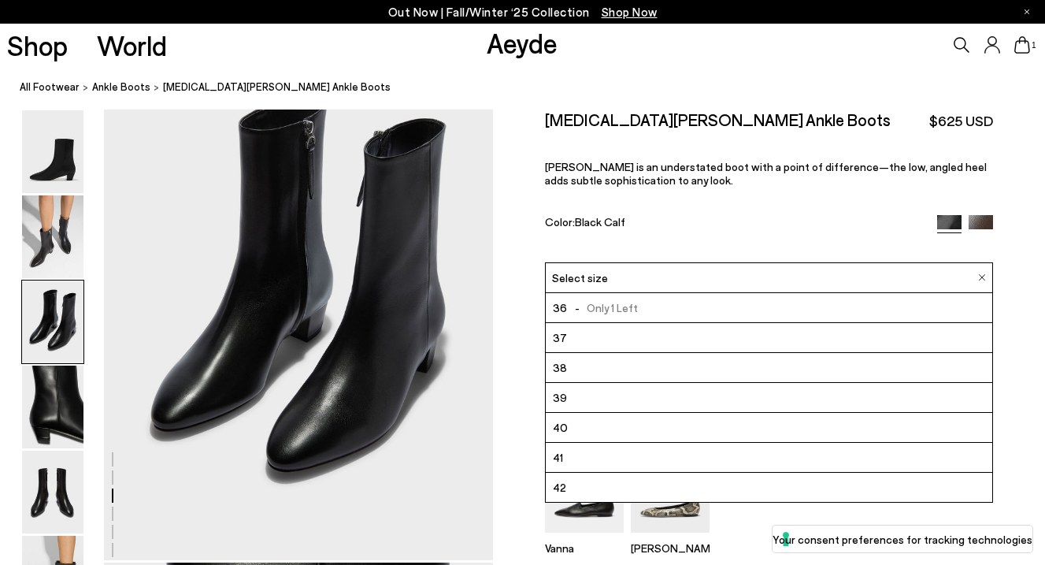
click at [609, 337] on li "37" at bounding box center [769, 338] width 446 height 30
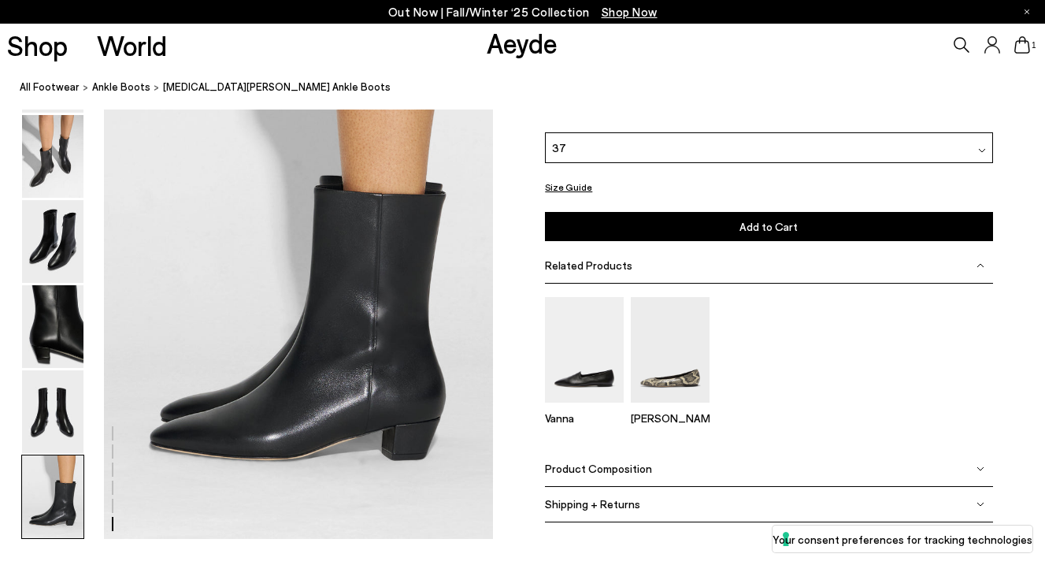
scroll to position [2270, 0]
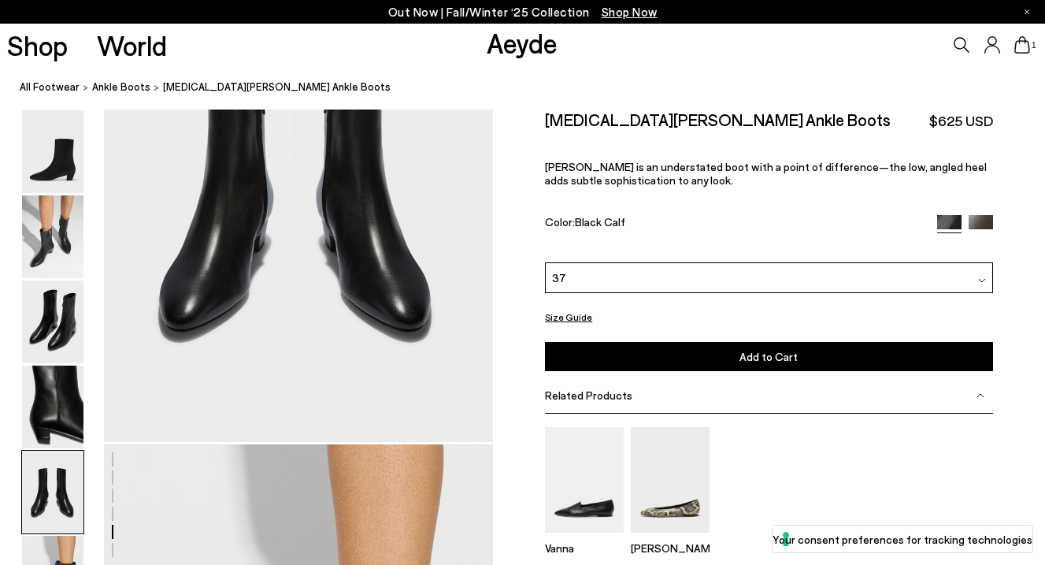
click at [980, 218] on img at bounding box center [981, 227] width 24 height 24
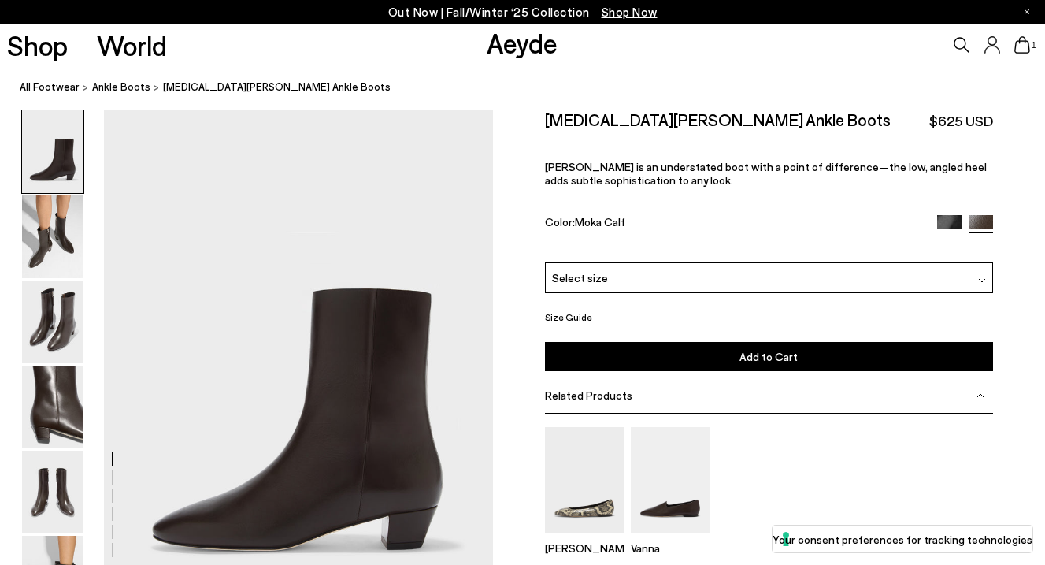
click at [948, 221] on img at bounding box center [949, 227] width 24 height 24
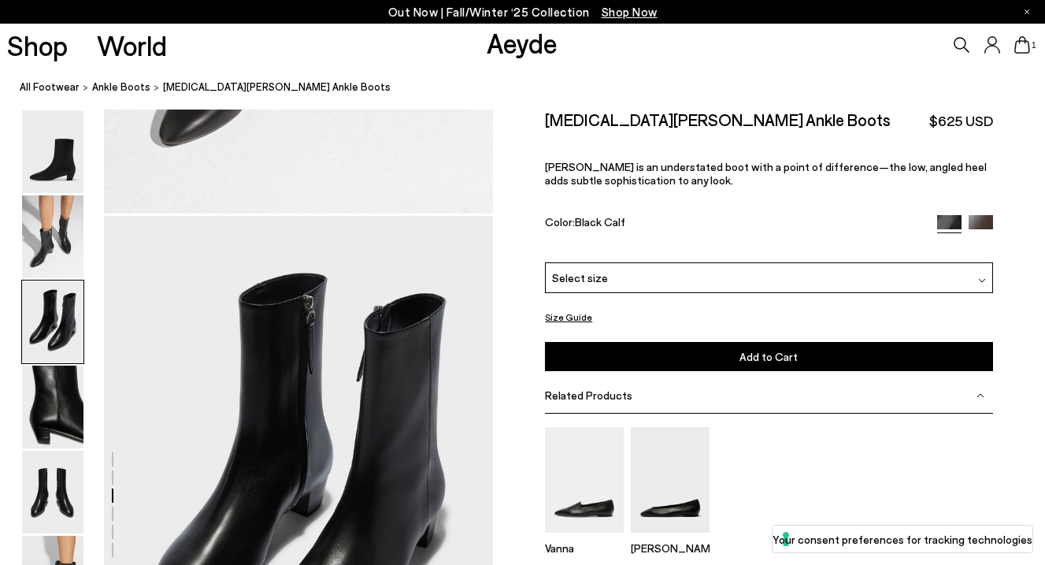
scroll to position [1239, 0]
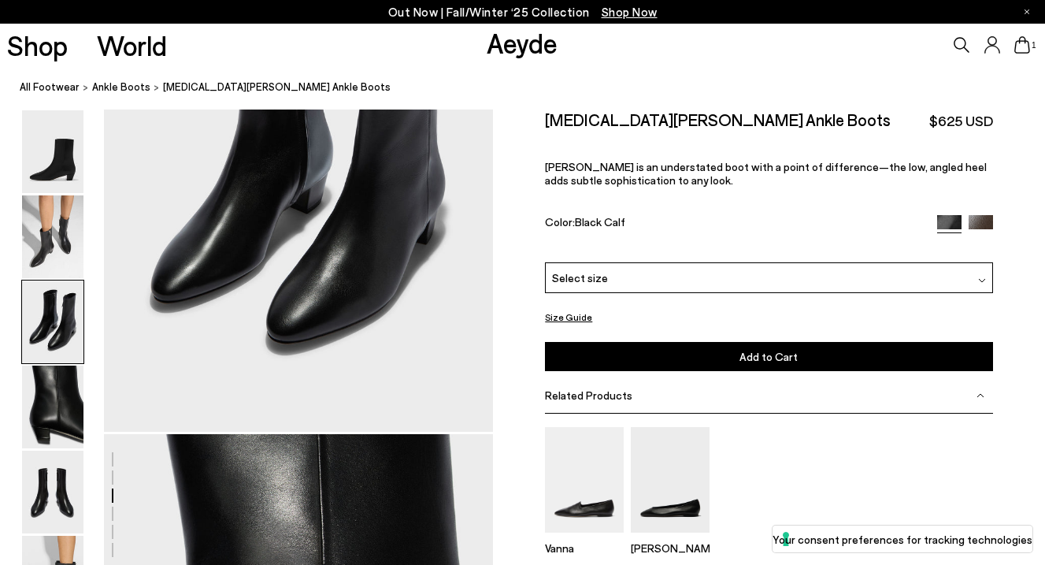
click at [607, 276] on div "Select size" at bounding box center [768, 277] width 447 height 31
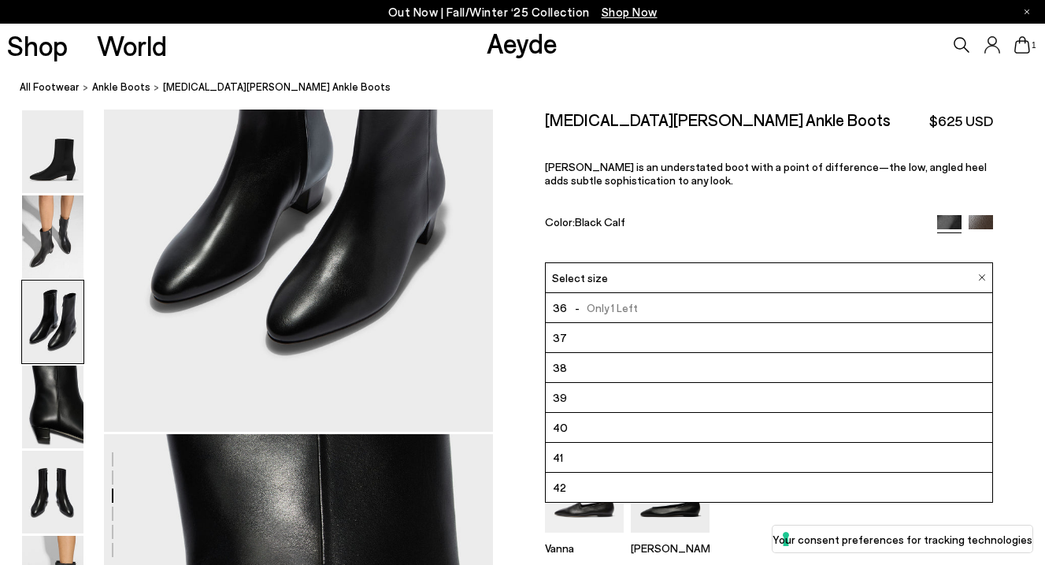
click at [654, 202] on div "Yasmin Leather Ankle Boots $625 USD Yasmin is an understated boot with a point …" at bounding box center [768, 185] width 447 height 153
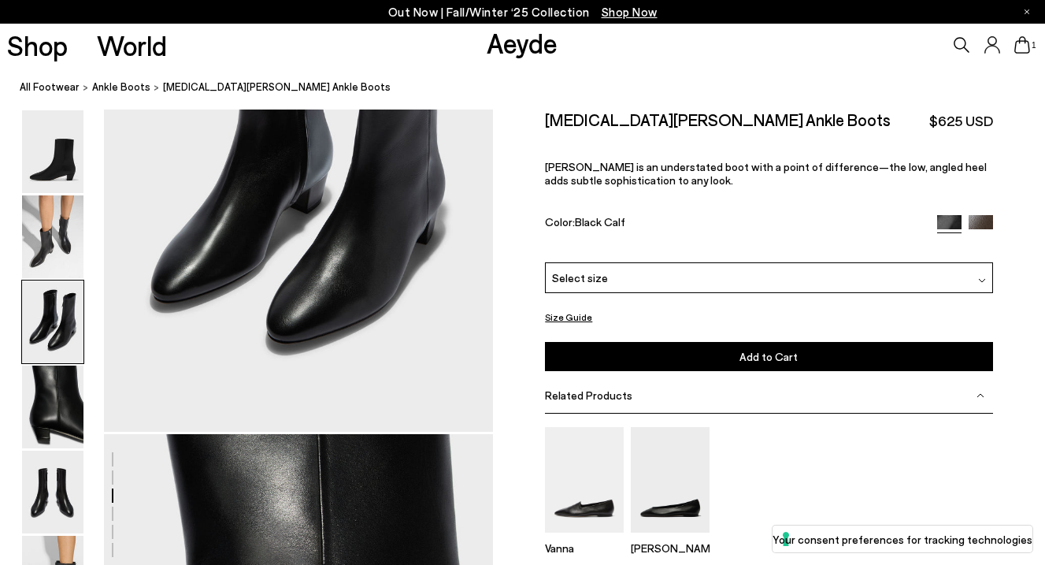
click at [565, 311] on button "Size Guide" at bounding box center [568, 317] width 47 height 20
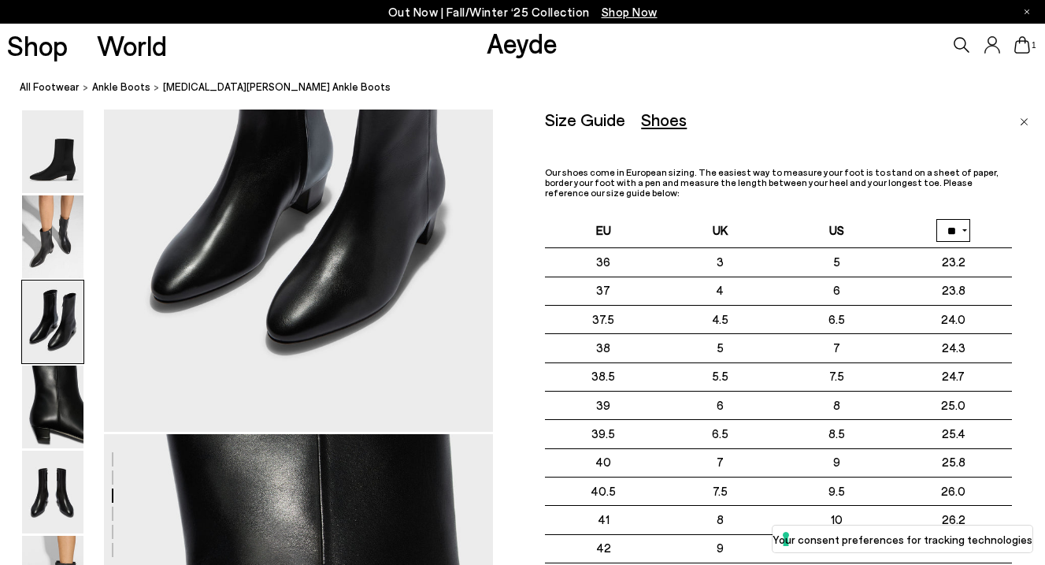
click at [1025, 118] on img "Close" at bounding box center [1024, 122] width 9 height 8
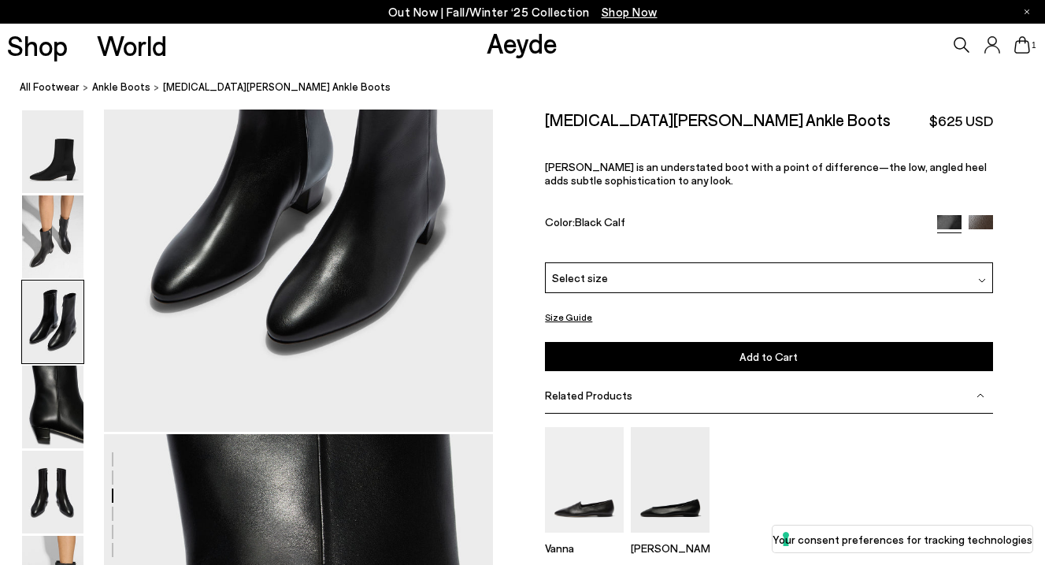
click at [638, 287] on div "Select size" at bounding box center [768, 277] width 447 height 31
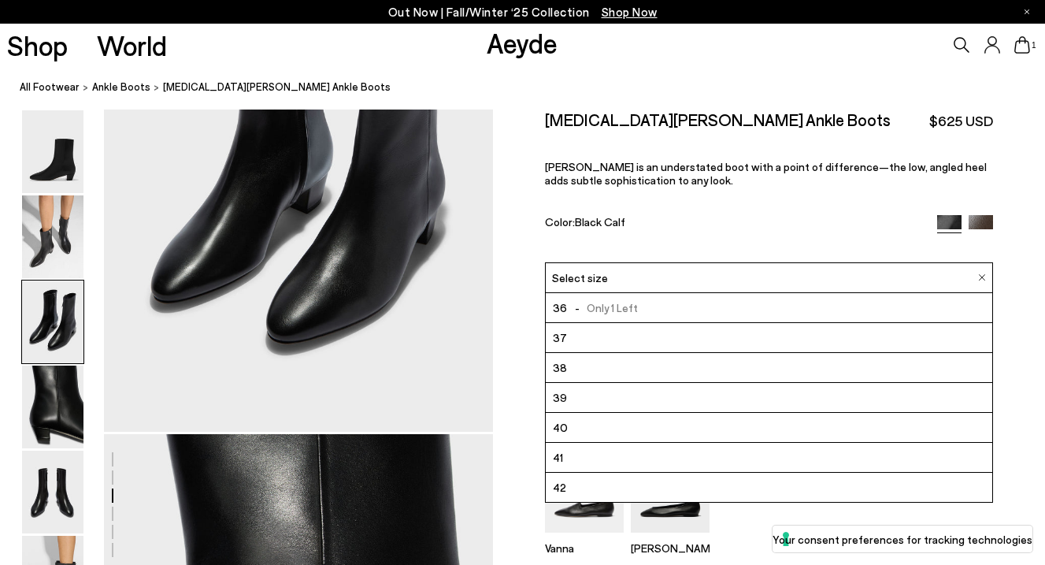
click at [590, 335] on li "37" at bounding box center [769, 338] width 446 height 30
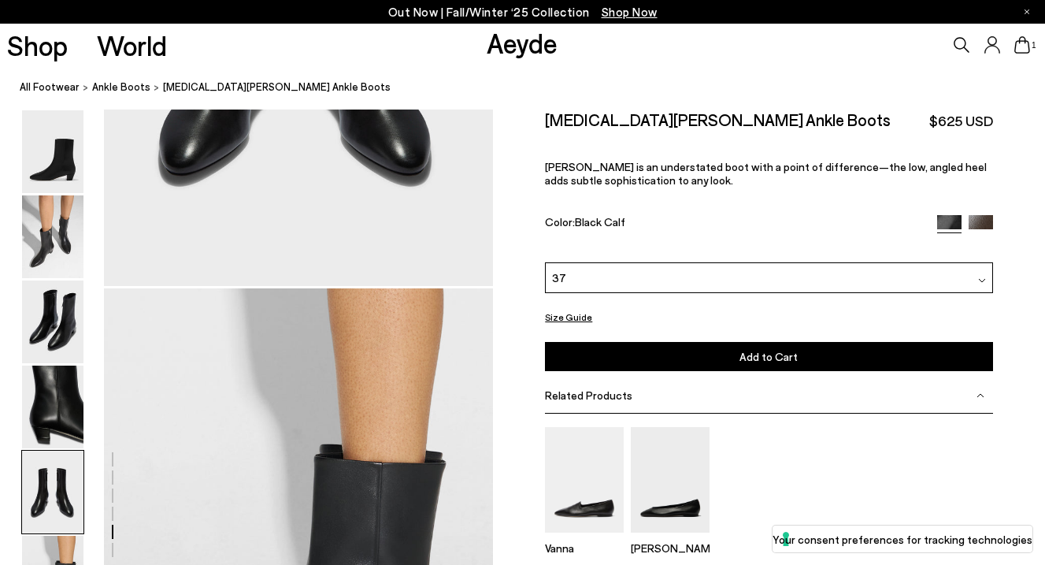
scroll to position [2322, 0]
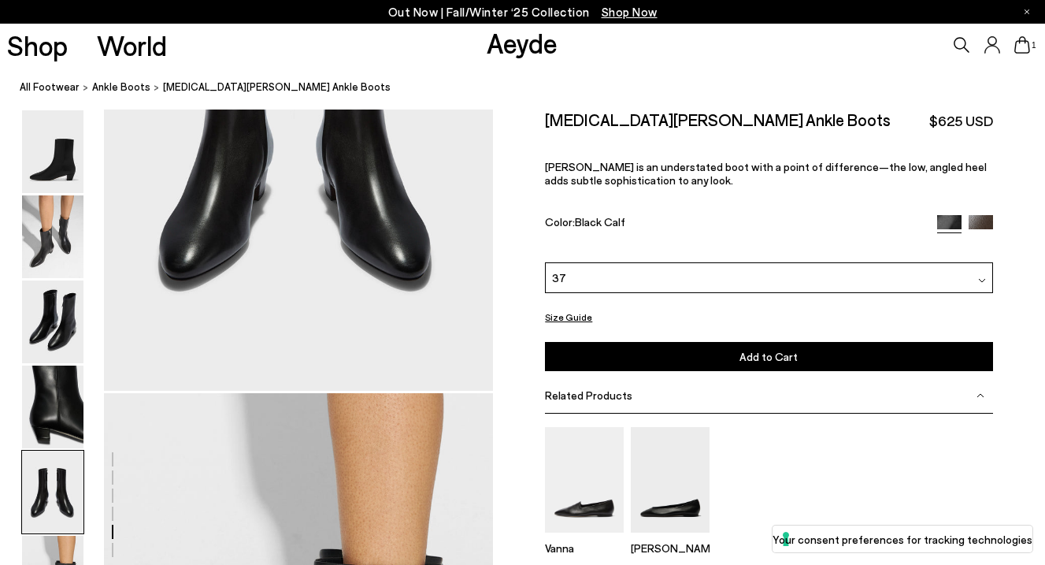
click at [557, 320] on button "Size Guide" at bounding box center [568, 317] width 47 height 20
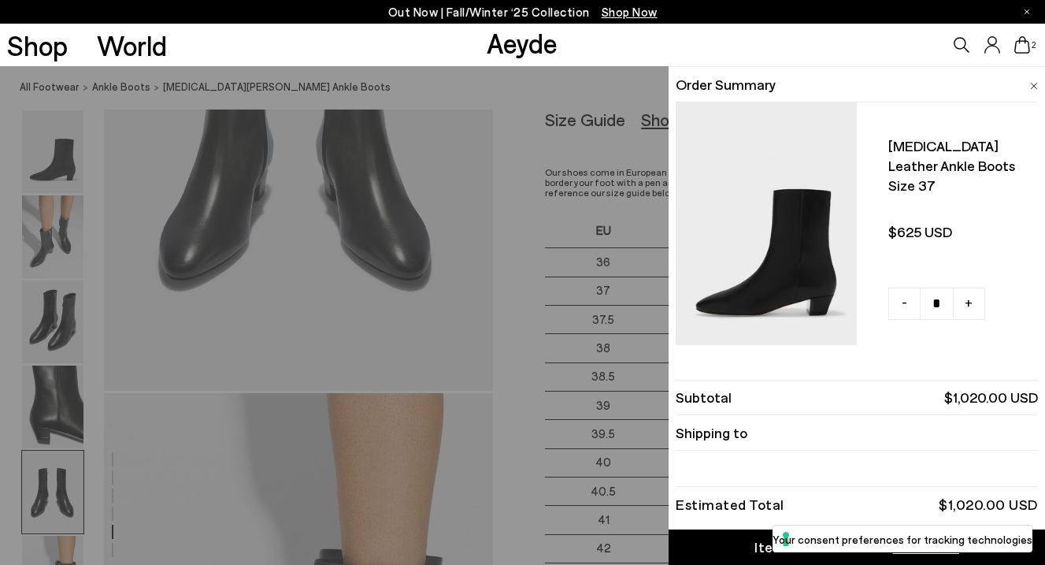
click at [591, 357] on div "Quick Add Color Size View Details Order Summary Yasmin leather ankle boots Size…" at bounding box center [522, 315] width 1045 height 498
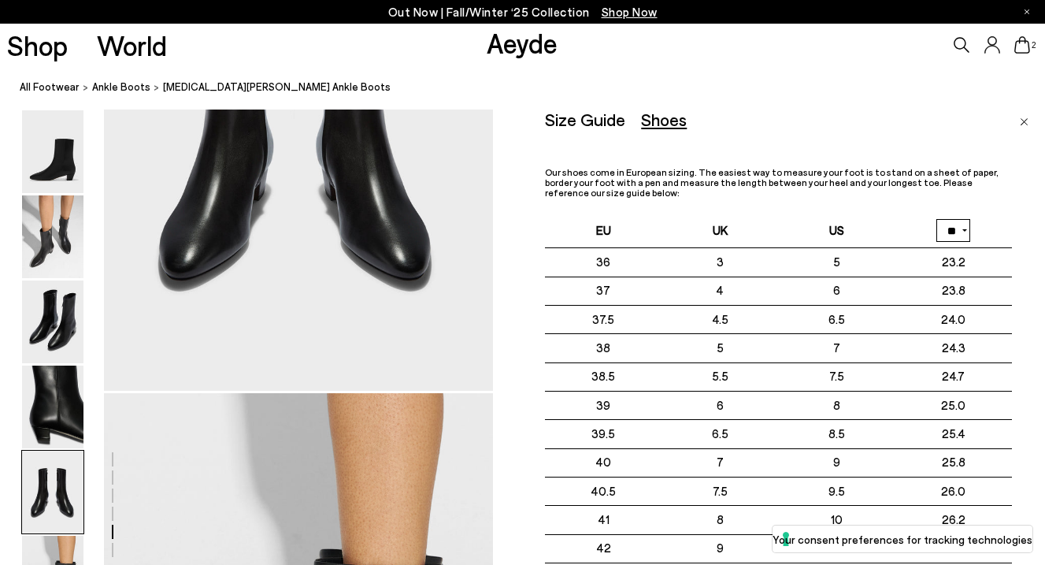
click at [1015, 51] on icon at bounding box center [1022, 44] width 16 height 17
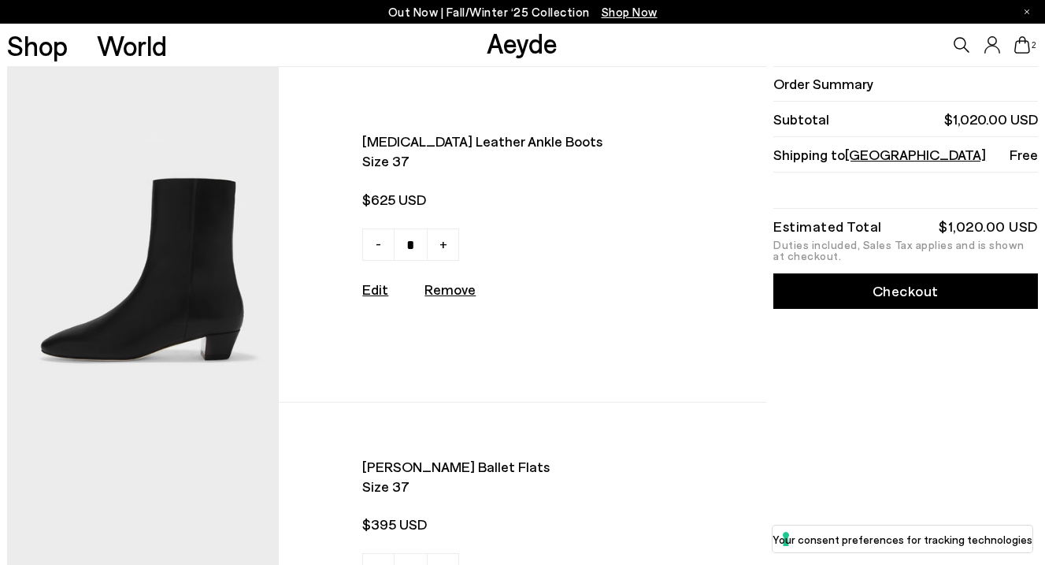
click at [443, 295] on u "Remove" at bounding box center [449, 288] width 51 height 17
type input "*"
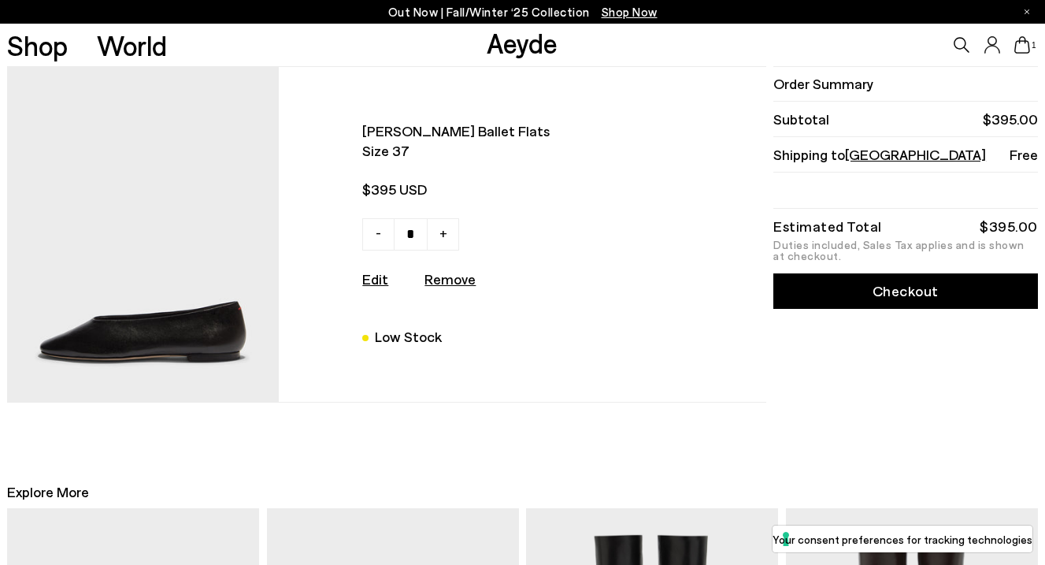
click at [871, 289] on link "Checkout" at bounding box center [905, 290] width 265 height 35
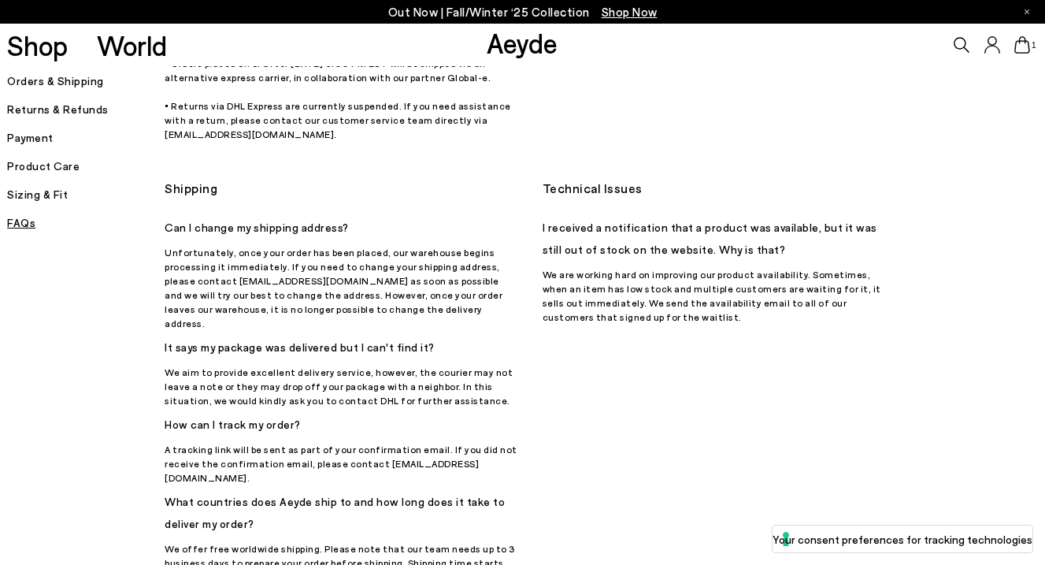
scroll to position [985, 0]
